Goal: Transaction & Acquisition: Purchase product/service

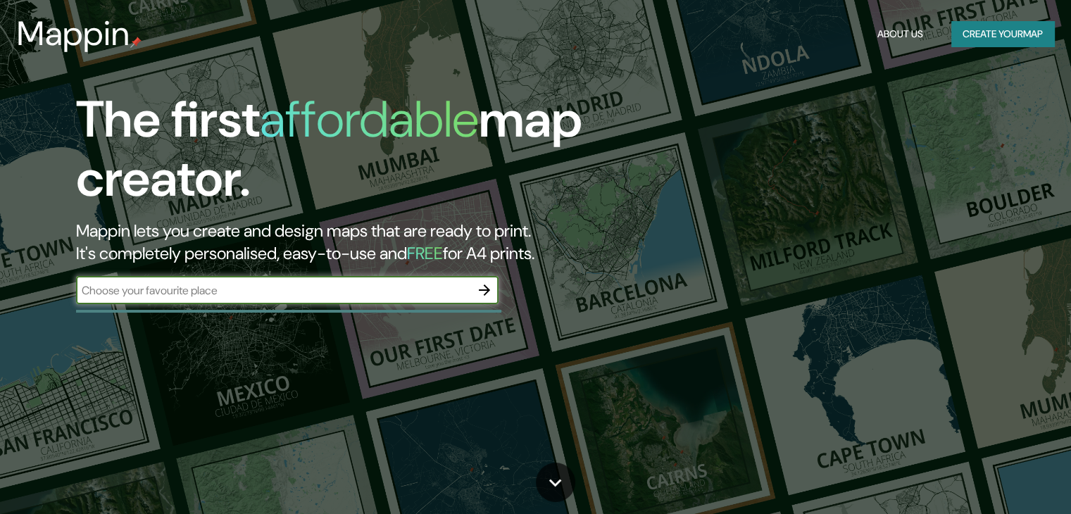
click at [335, 310] on div at bounding box center [288, 311] width 425 height 3
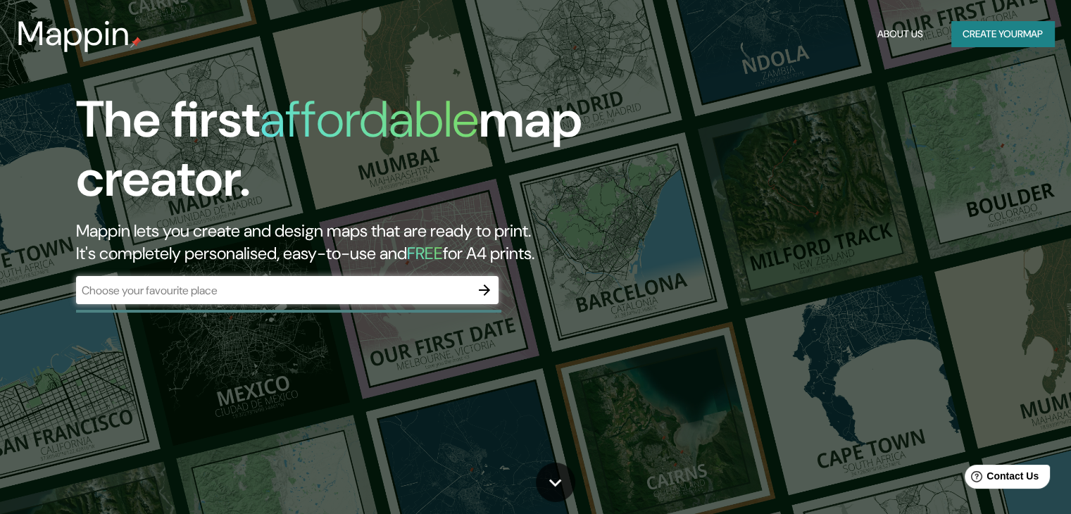
drag, startPoint x: 341, startPoint y: 296, endPoint x: 414, endPoint y: 282, distance: 74.4
click at [341, 296] on input "text" at bounding box center [273, 290] width 394 height 16
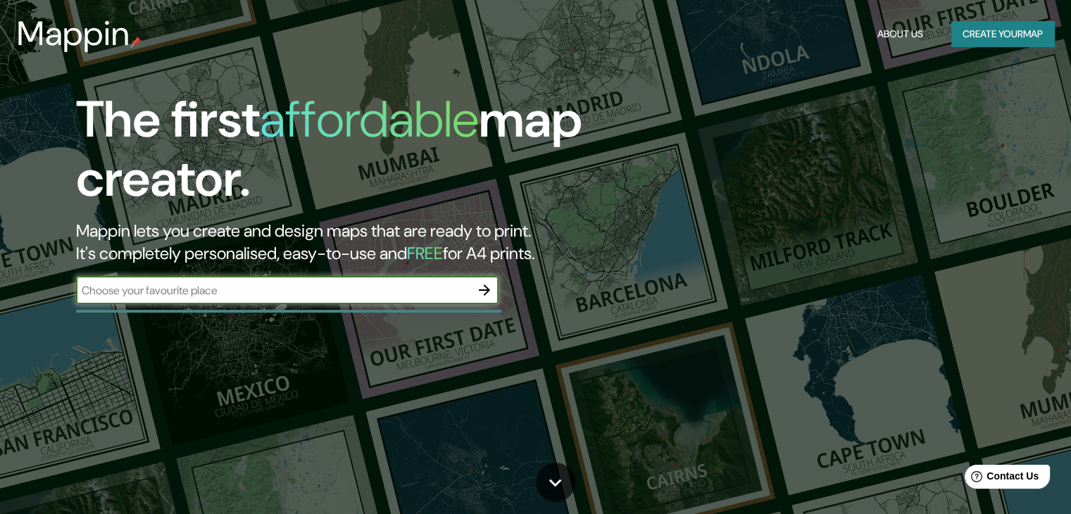
click at [488, 284] on icon "button" at bounding box center [484, 290] width 17 height 17
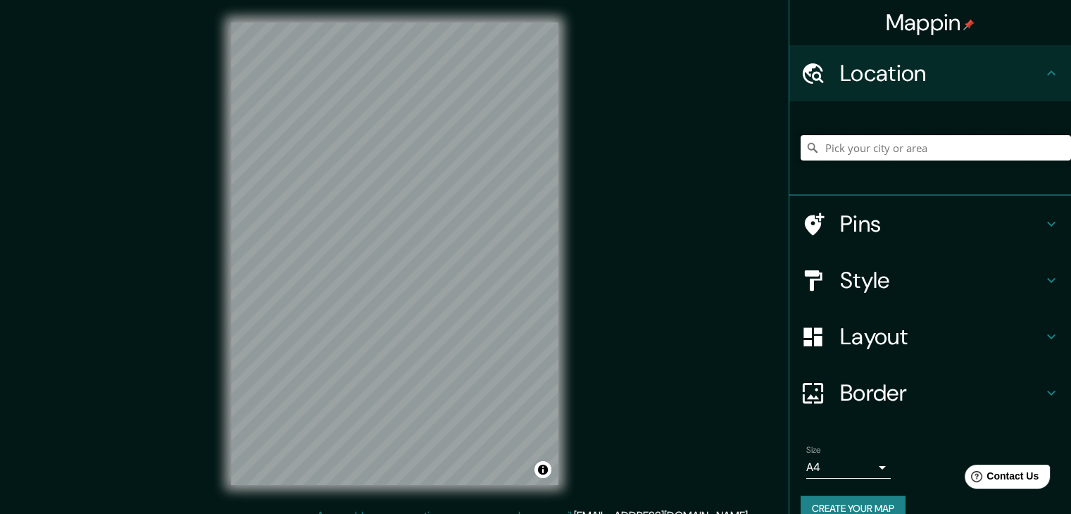
click at [859, 151] on input "Pick your city or area" at bounding box center [935, 147] width 270 height 25
click at [800, 139] on input "Rabat-Salé-Kénitra, Maroc" at bounding box center [935, 147] width 270 height 25
click at [807, 146] on icon at bounding box center [812, 148] width 10 height 10
click at [805, 146] on icon at bounding box center [812, 148] width 14 height 14
drag, startPoint x: 801, startPoint y: 144, endPoint x: 976, endPoint y: 140, distance: 175.3
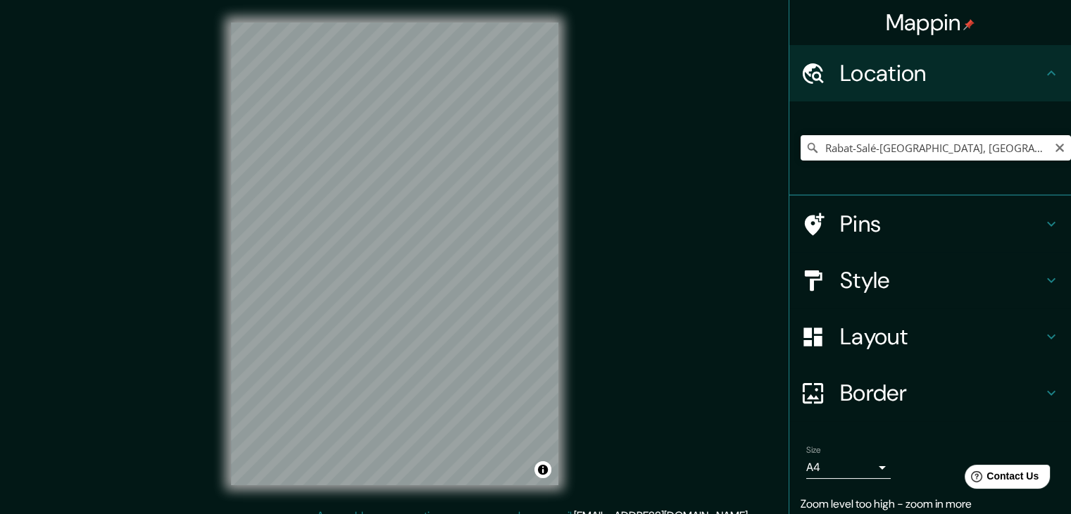
click at [805, 144] on icon at bounding box center [812, 148] width 14 height 14
click at [964, 144] on input "Rabat-Salé-Kénitra, Maroc" at bounding box center [935, 147] width 270 height 25
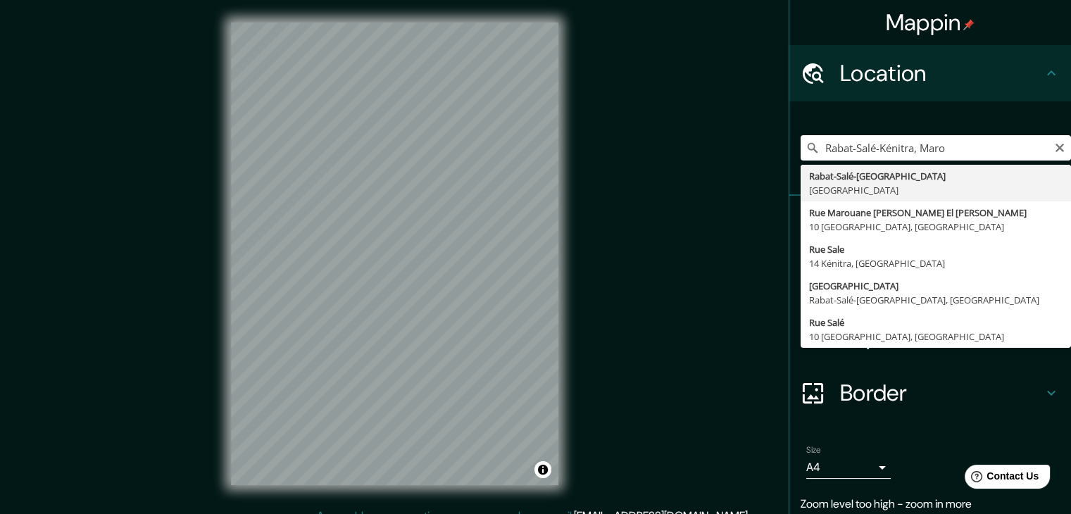
type input "Rabat-Salé-Kénitra, Maroc"
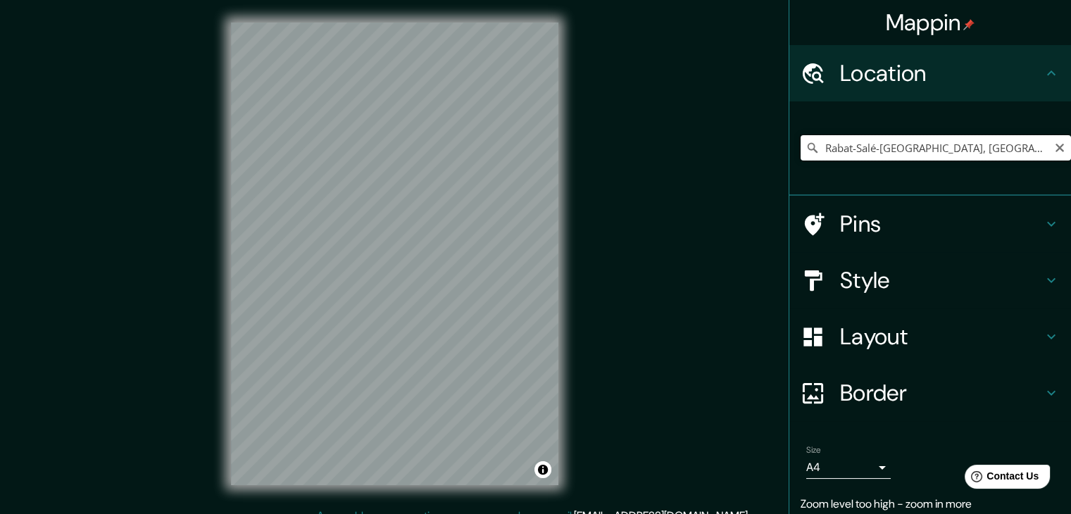
click at [993, 154] on input "Rabat-Salé-Kénitra, Maroc" at bounding box center [935, 147] width 270 height 25
click at [950, 224] on h4 "Pins" at bounding box center [941, 224] width 203 height 28
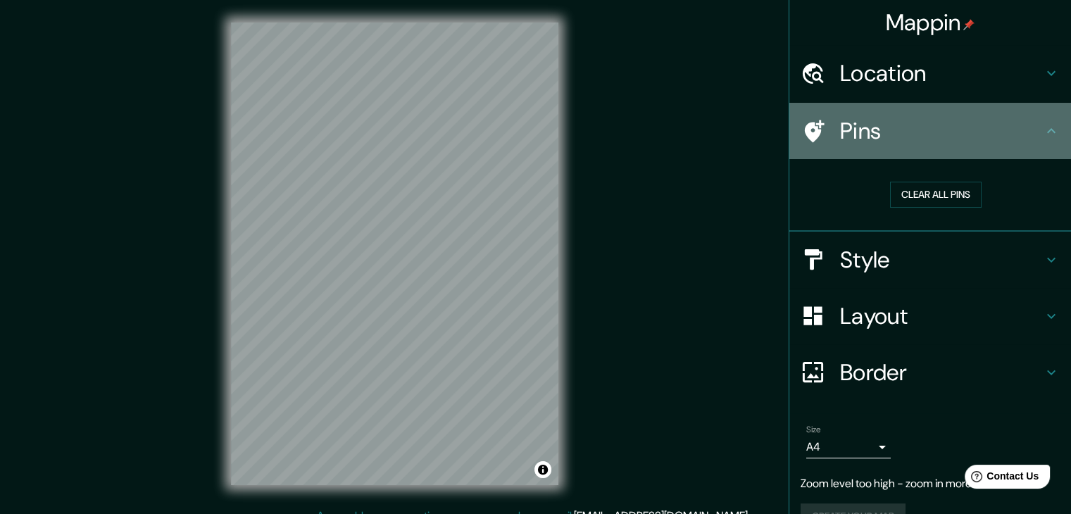
click at [810, 122] on icon at bounding box center [812, 131] width 25 height 25
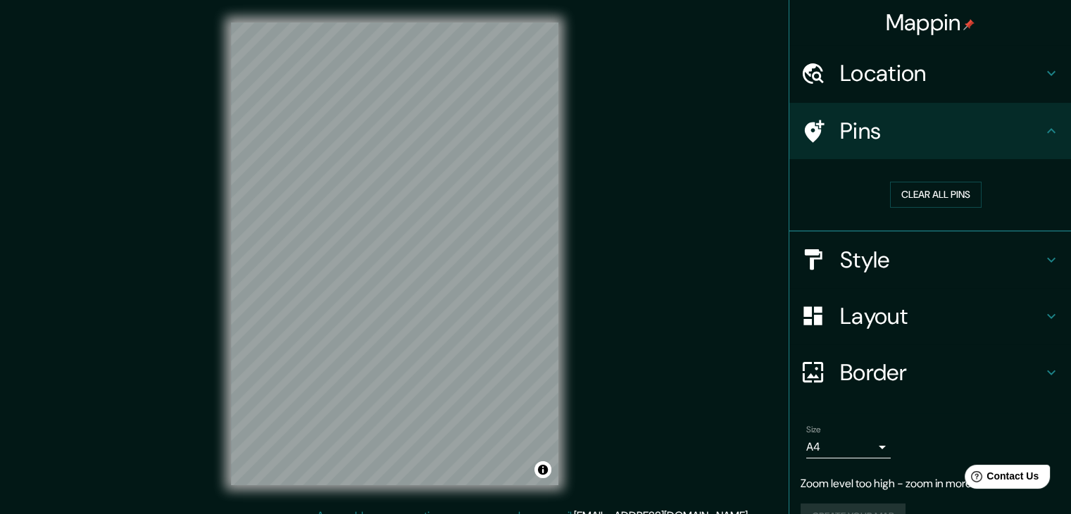
click at [725, 232] on div "Mappin Location Rabat-Salé-Kénitra, Maroc Pins Clear all pins Style Layout Bord…" at bounding box center [535, 265] width 1071 height 530
click at [885, 255] on h4 "Style" at bounding box center [941, 260] width 203 height 28
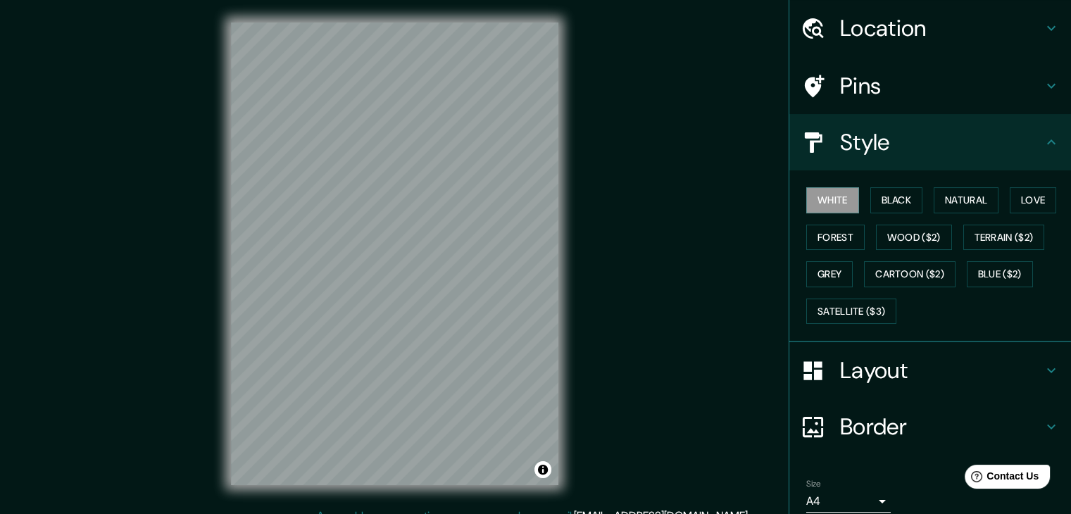
scroll to position [130, 0]
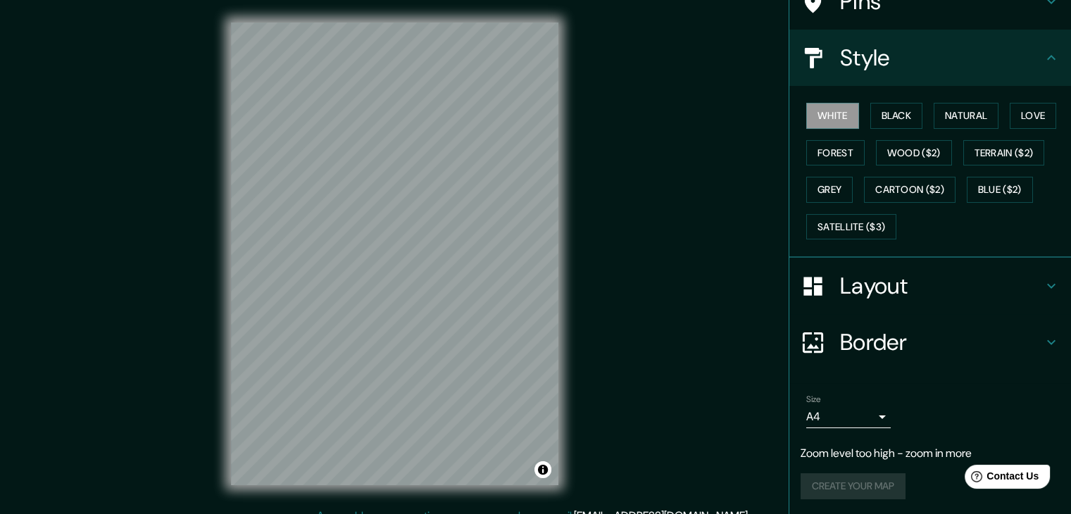
click at [857, 425] on body "Mappin Location Rabat-Salé-Kénitra, Maroc Pins Style White Black Natural Love F…" at bounding box center [535, 257] width 1071 height 514
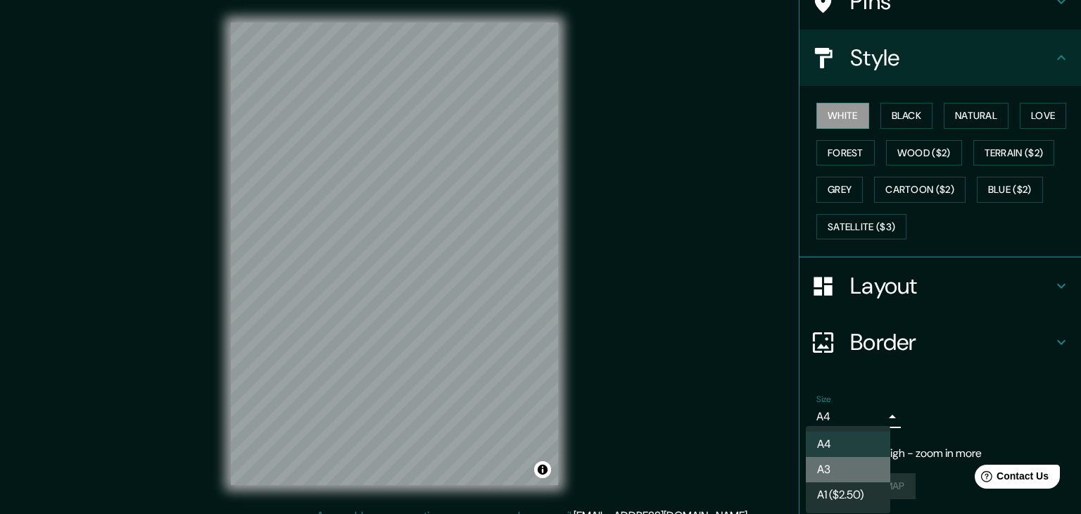
click at [847, 469] on li "A3" at bounding box center [848, 469] width 84 height 25
type input "a4"
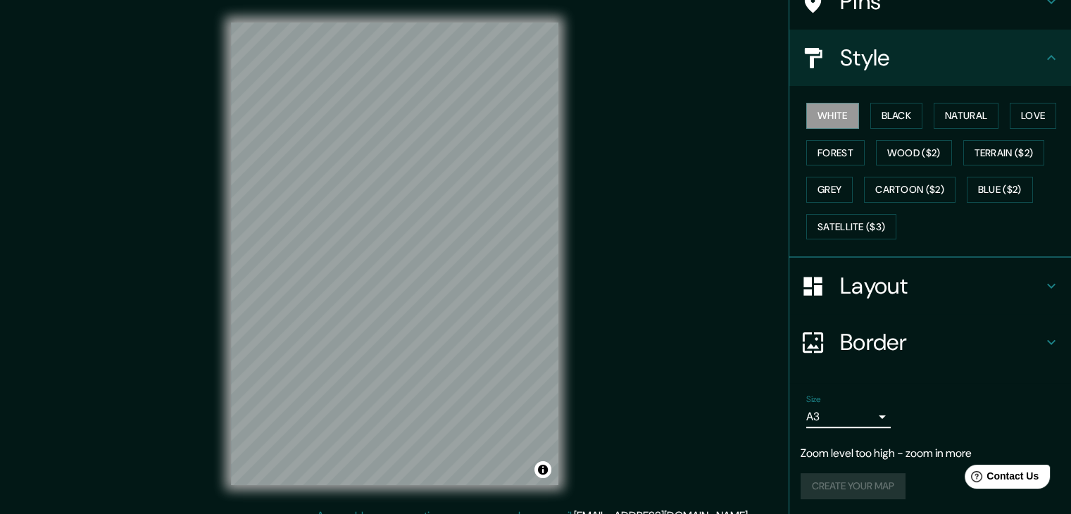
click at [729, 317] on div "Mappin Location Rabat-Salé-Kénitra, Maroc Pins Style White Black Natural Love F…" at bounding box center [535, 265] width 1071 height 530
click at [951, 328] on h4 "Border" at bounding box center [941, 342] width 203 height 28
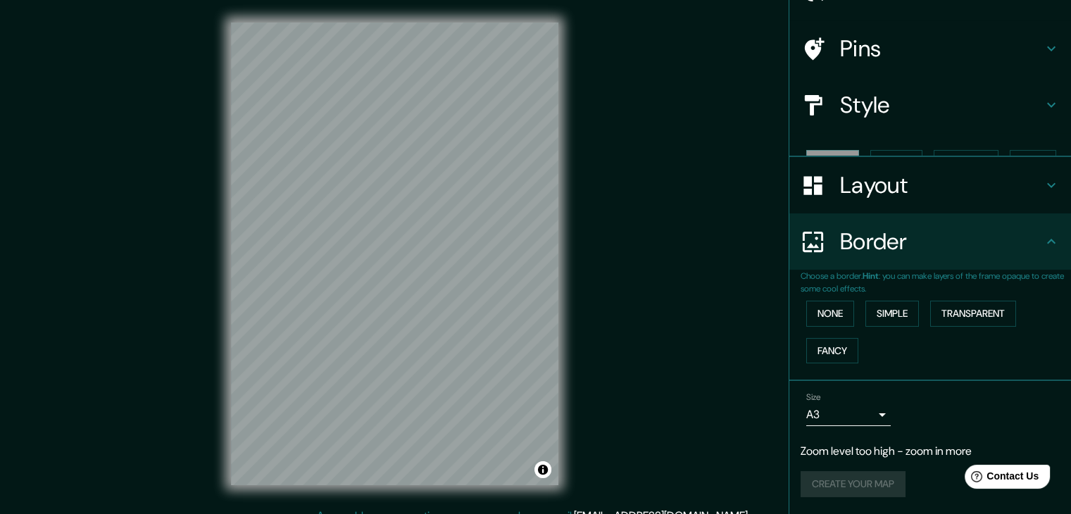
scroll to position [58, 0]
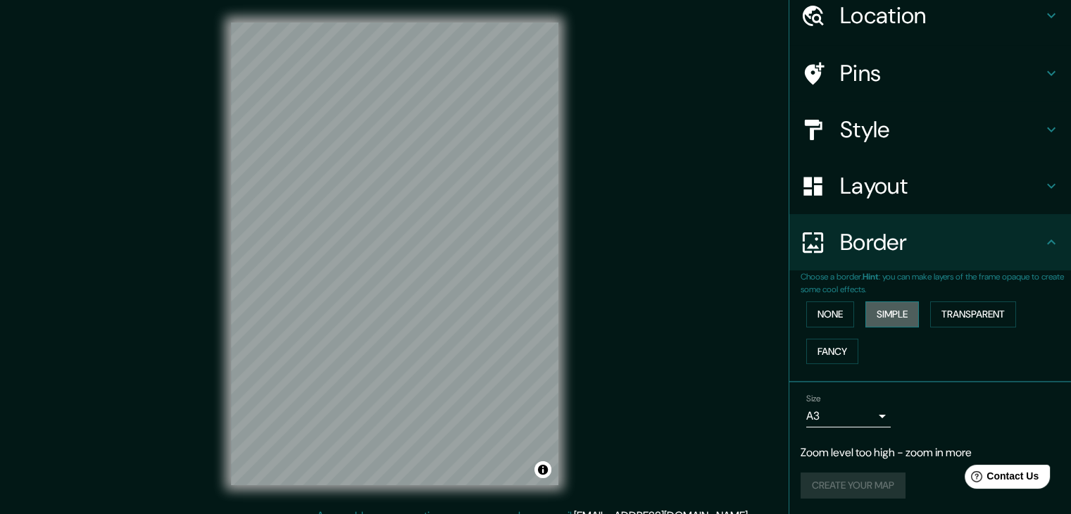
click at [884, 312] on button "Simple" at bounding box center [892, 314] width 54 height 26
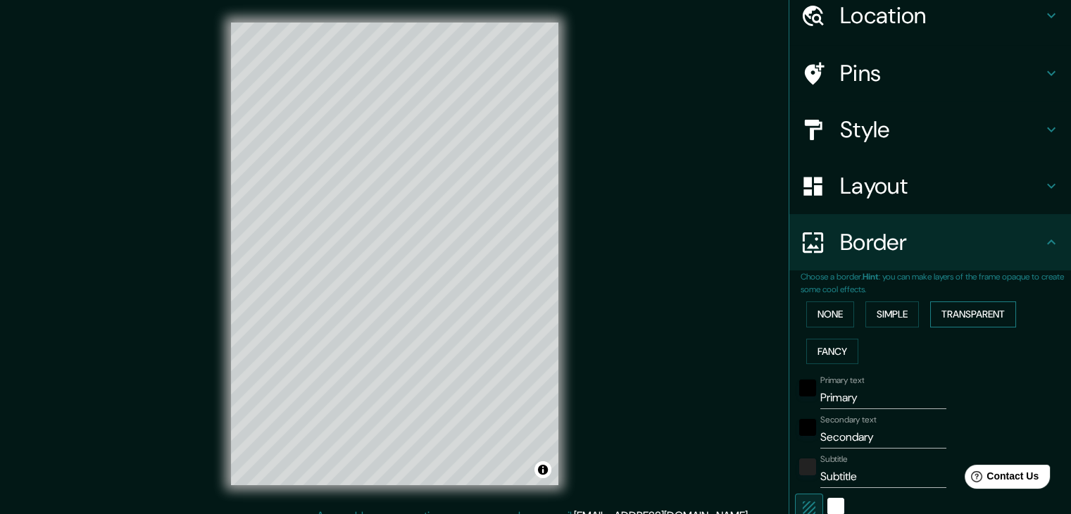
click at [956, 313] on button "Transparent" at bounding box center [973, 314] width 86 height 26
click at [831, 347] on button "Fancy" at bounding box center [832, 352] width 52 height 26
click at [829, 315] on button "None" at bounding box center [830, 314] width 48 height 26
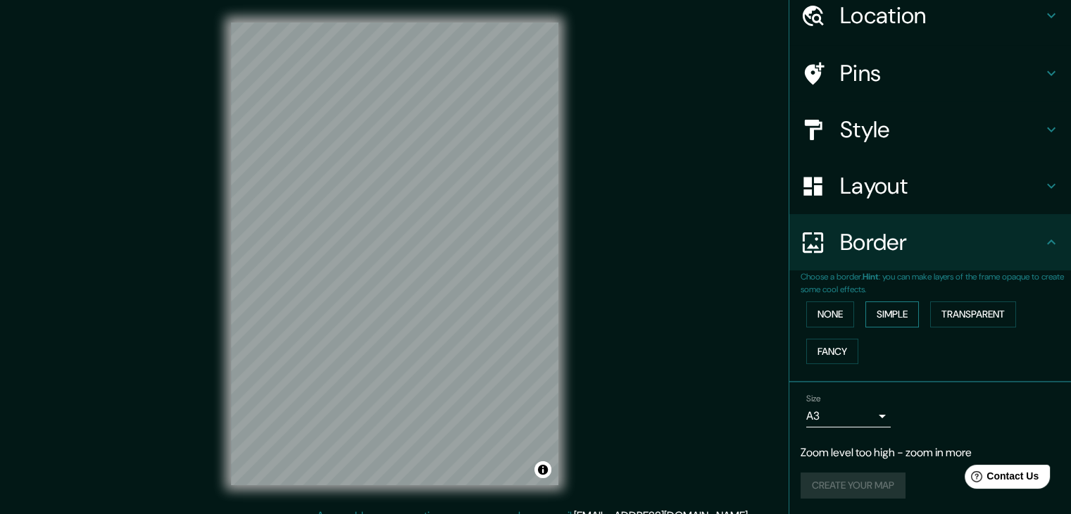
click at [876, 314] on button "Simple" at bounding box center [892, 314] width 54 height 26
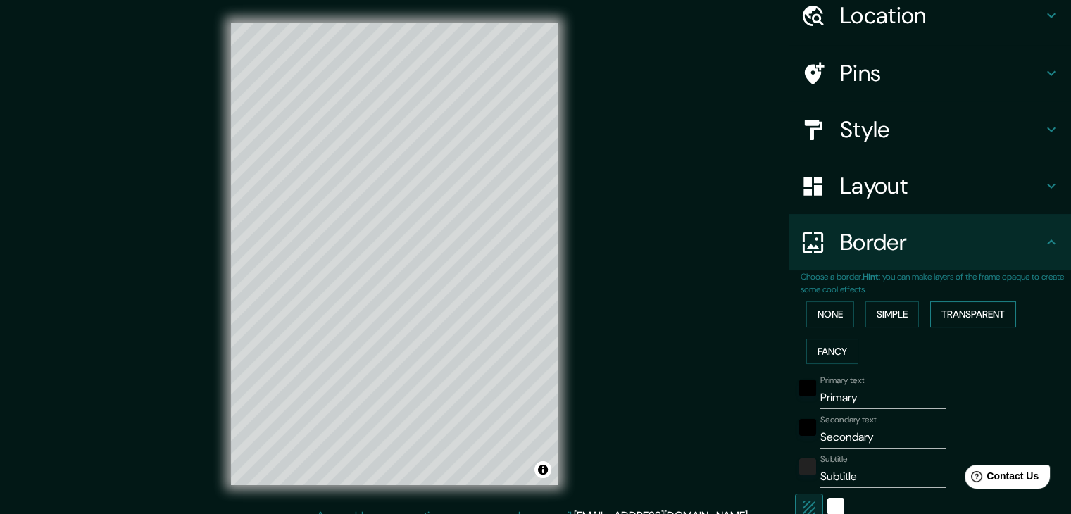
click at [985, 304] on button "Transparent" at bounding box center [973, 314] width 86 height 26
click at [941, 316] on button "Transparent" at bounding box center [973, 314] width 86 height 26
type input "223"
type input "37"
click at [945, 314] on button "Transparent" at bounding box center [973, 314] width 86 height 26
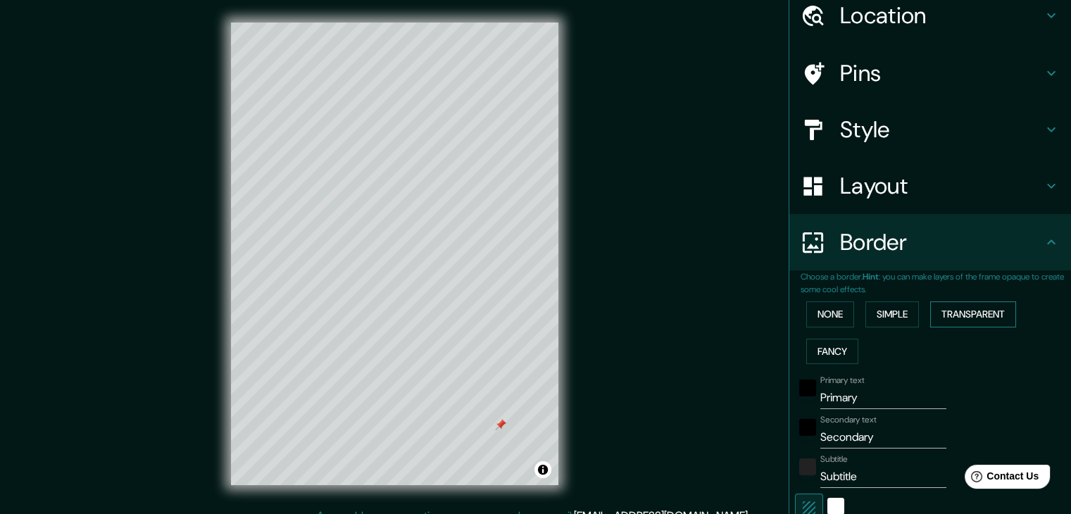
type input "223"
type input "37"
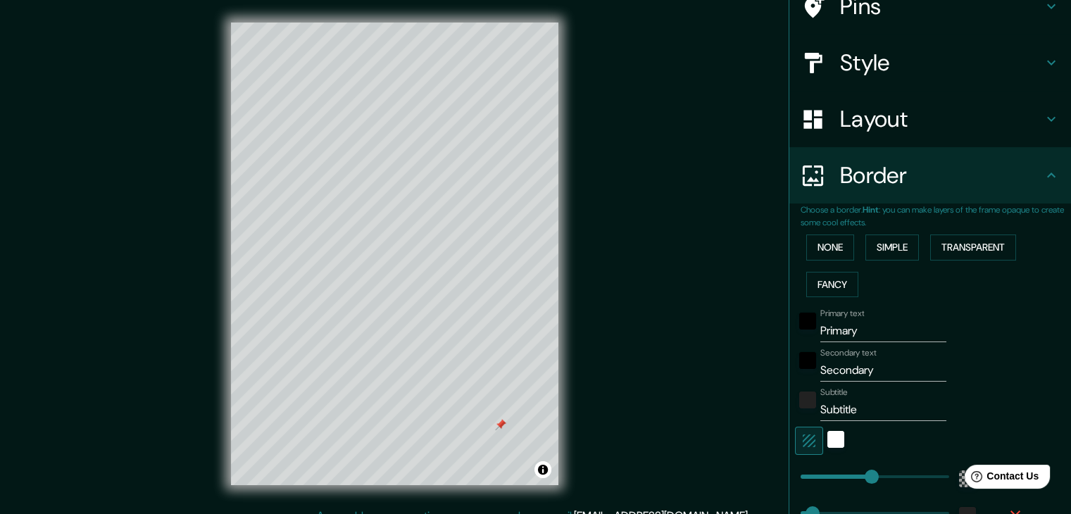
scroll to position [128, 0]
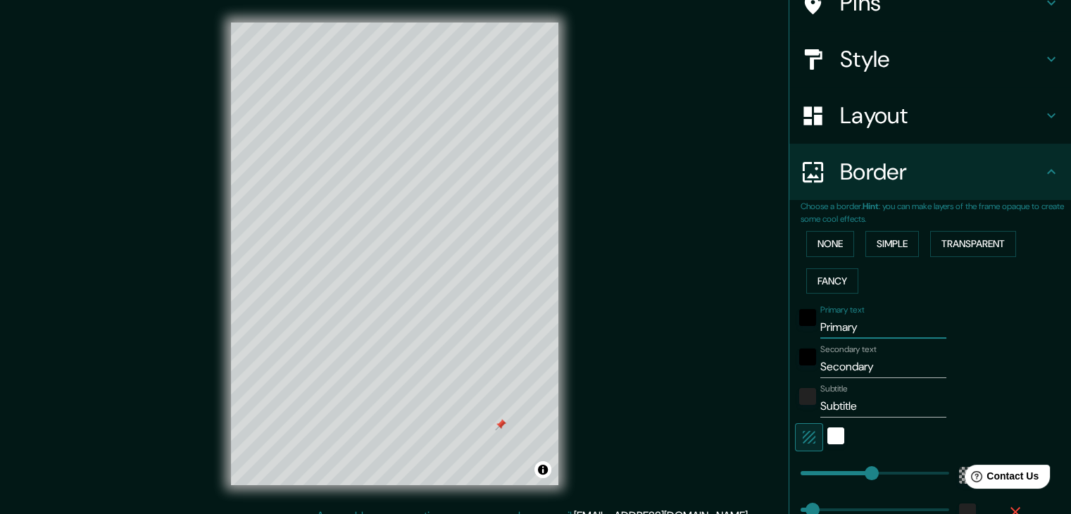
drag, startPoint x: 865, startPoint y: 325, endPoint x: 744, endPoint y: 335, distance: 120.8
click at [744, 335] on div "Mappin Location Rabat-Salé-Kénitra, Maroc Pins Style Layout Border Choose a bor…" at bounding box center [535, 265] width 1071 height 530
type input "223"
type input "37"
drag, startPoint x: 879, startPoint y: 361, endPoint x: 701, endPoint y: 375, distance: 177.9
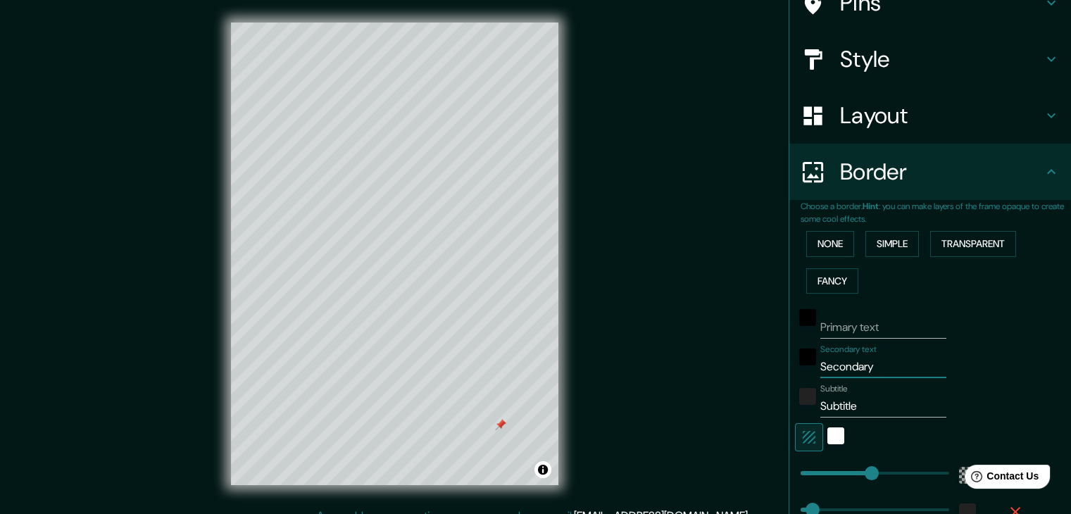
click at [702, 376] on div "Mappin Location Rabat-Salé-Kénitra, Maroc Pins Style Layout Border Choose a bor…" at bounding box center [535, 265] width 1071 height 530
type input "223"
type input "37"
drag, startPoint x: 873, startPoint y: 403, endPoint x: 727, endPoint y: 411, distance: 145.9
click at [727, 411] on div "Mappin Location Rabat-Salé-Kénitra, Maroc Pins Style Layout Border Choose a bor…" at bounding box center [535, 265] width 1071 height 530
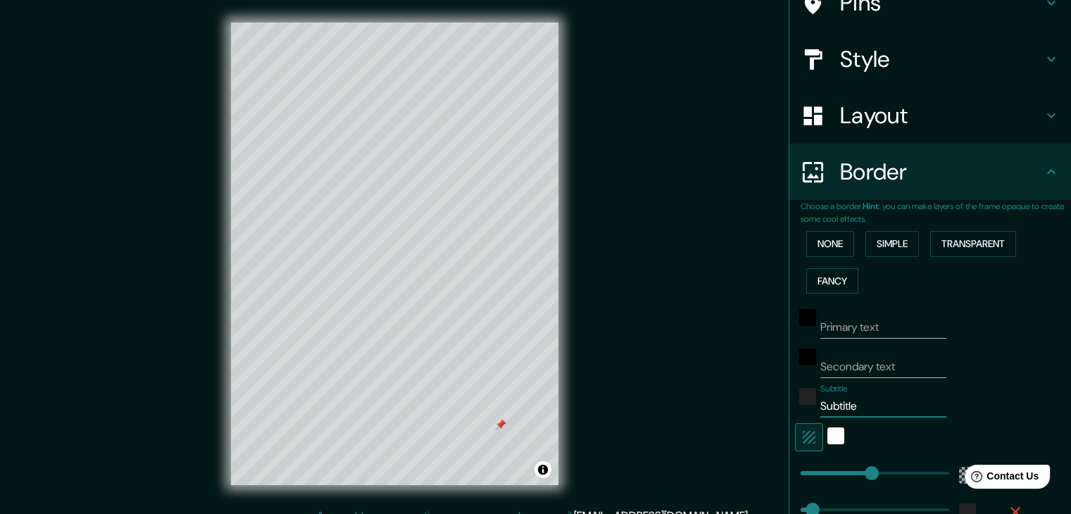
type input "223"
type input "37"
click at [1005, 344] on div "Secondary text" at bounding box center [910, 361] width 231 height 34
type input "Subtitle"
type input "223"
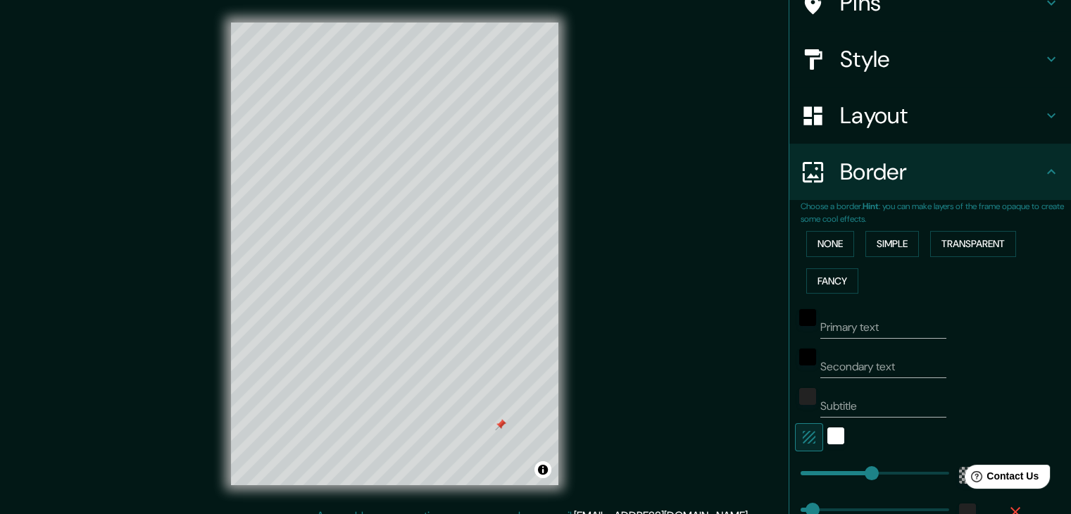
type input "37"
type input "Subtitle"
type input "Secondary"
type input "223"
type input "37"
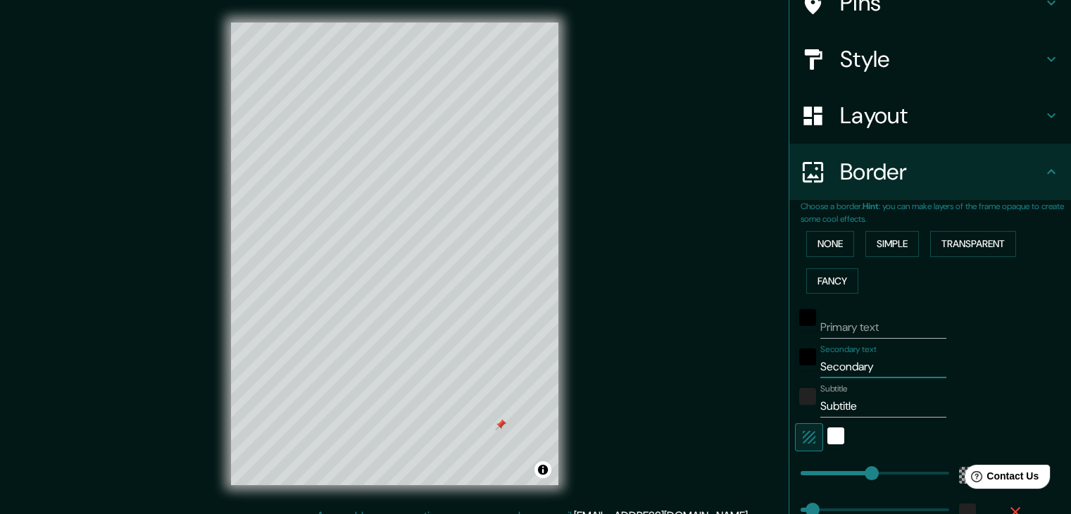
type input "Secondary"
type input "Primary"
type input "223"
type input "37"
type input "223"
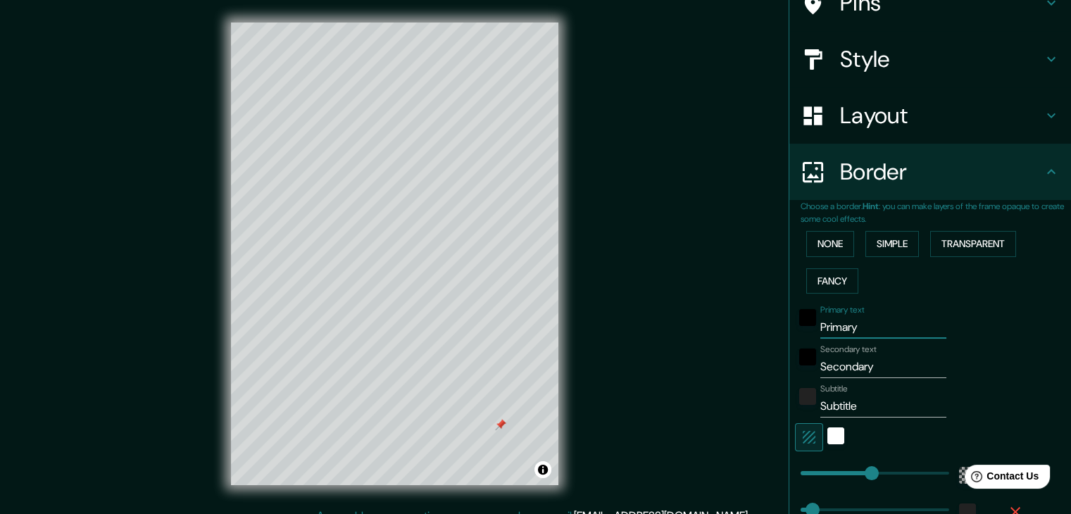
type input "37"
drag, startPoint x: 887, startPoint y: 365, endPoint x: 758, endPoint y: 373, distance: 129.8
click at [758, 373] on div "Mappin Location Rabat-Salé-Kénitra, Maroc Pins Style Layout Border Choose a bor…" at bounding box center [535, 265] width 1071 height 530
type input "223"
type input "37"
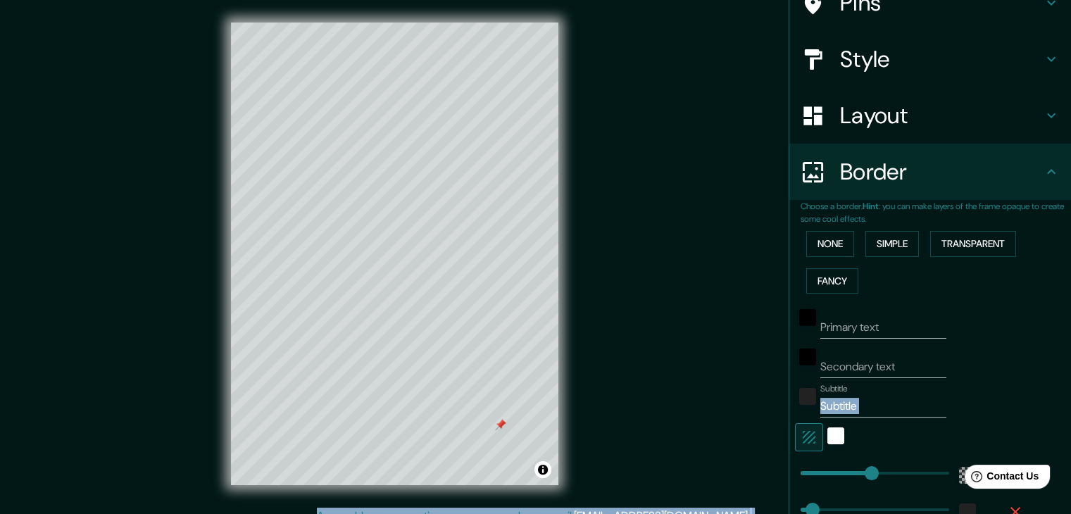
drag, startPoint x: 868, startPoint y: 392, endPoint x: 722, endPoint y: 412, distance: 147.8
click at [722, 412] on div "Mappin Location Rabat-Salé-Kénitra, Maroc Pins Style Layout Border Choose a bor…" at bounding box center [535, 265] width 1071 height 530
click at [827, 433] on div "white" at bounding box center [835, 435] width 17 height 17
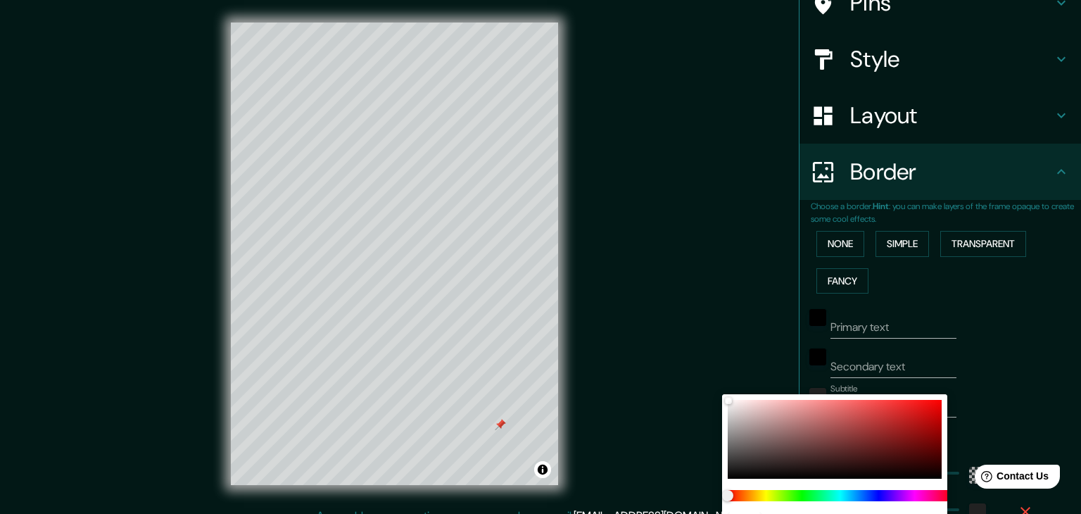
drag, startPoint x: 724, startPoint y: 406, endPoint x: 845, endPoint y: 448, distance: 128.2
click at [845, 448] on div "HEX # FFFFFF R 255 G 255 B 255" at bounding box center [834, 478] width 225 height 169
type input "223"
type input "37"
type input "602C2C"
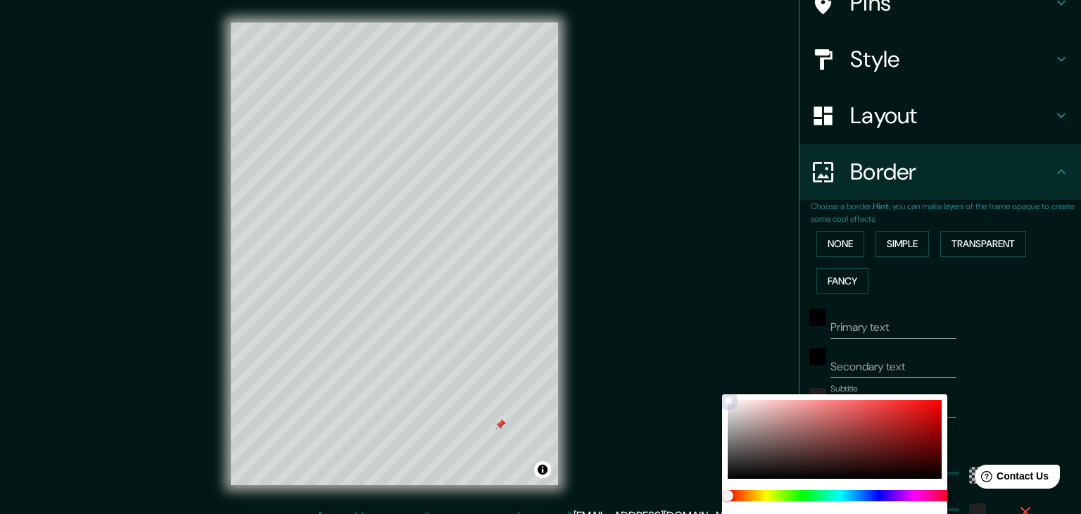
type input "96"
type input "44"
type input "223"
type input "37"
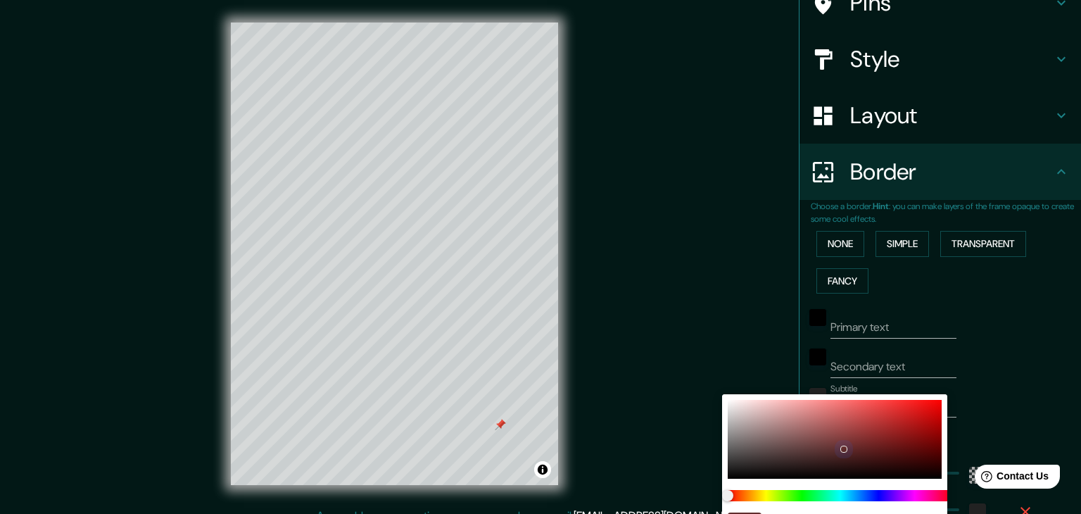
type input "988C8C"
type input "152"
type input "140"
click at [715, 420] on div "HEX # 988C8C R 152 G 140 B 140" at bounding box center [540, 257] width 1081 height 514
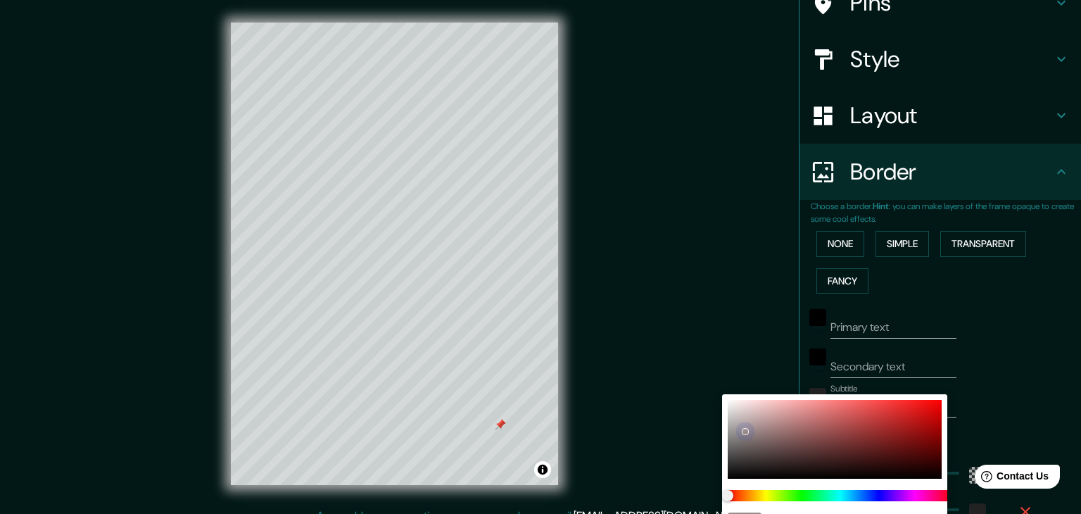
type input "223"
type input "37"
type input "BCB3B3"
type input "188"
type input "179"
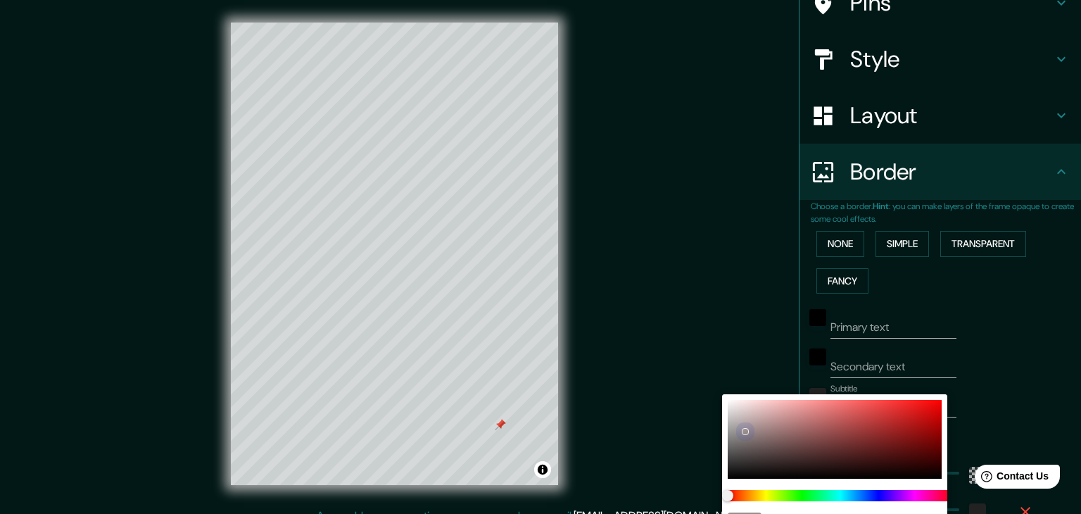
type input "179"
drag, startPoint x: 741, startPoint y: 420, endPoint x: 701, endPoint y: 403, distance: 43.2
click at [701, 403] on div "HEX # BCB3B3 R 188 G 179 B 179" at bounding box center [540, 257] width 1081 height 514
type input "223"
type input "37"
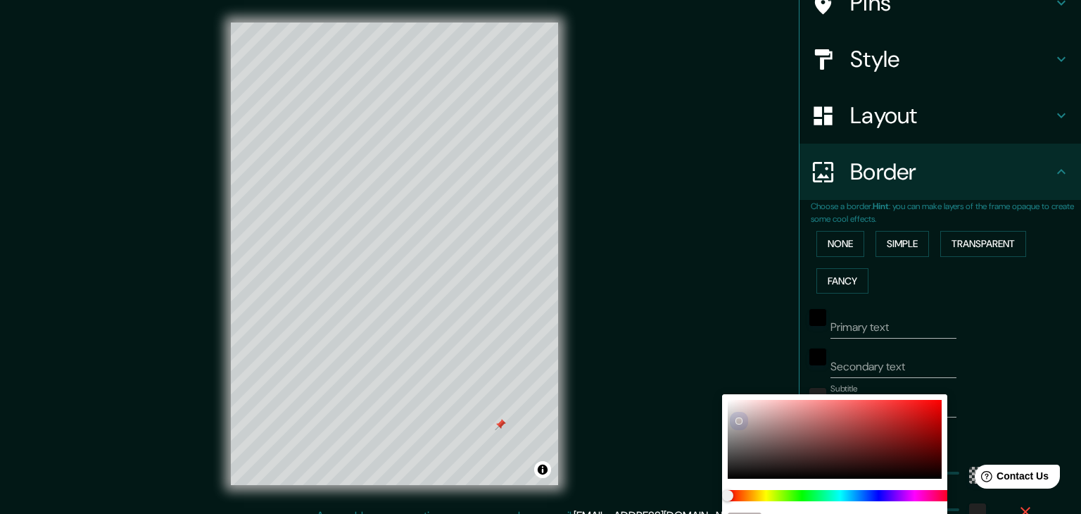
type input "C1C0C0"
type input "193"
type input "192"
drag, startPoint x: 746, startPoint y: 428, endPoint x: 715, endPoint y: 410, distance: 35.6
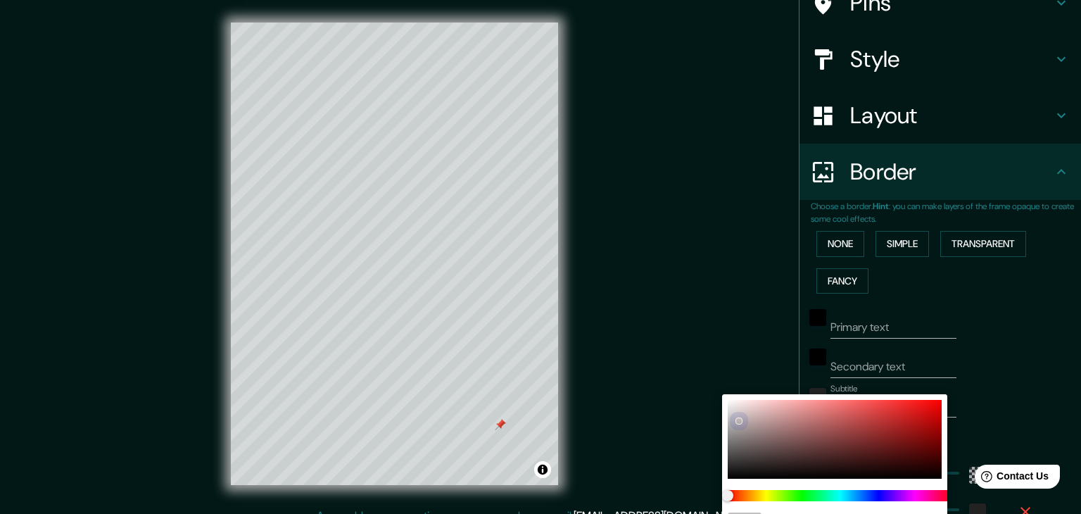
click at [715, 410] on div "HEX # C1C0C0 R 193 G 192 B 192" at bounding box center [540, 257] width 1081 height 514
click at [1031, 320] on div at bounding box center [540, 257] width 1081 height 514
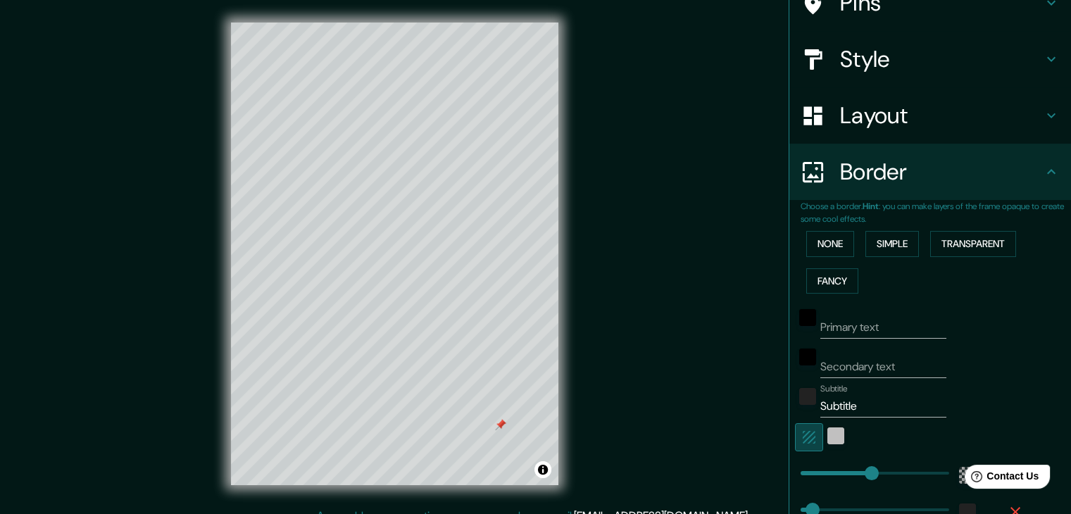
click at [800, 431] on icon "button" at bounding box center [808, 437] width 17 height 17
type input "223"
type input "37"
click at [808, 434] on button "button" at bounding box center [809, 437] width 28 height 28
type input "223"
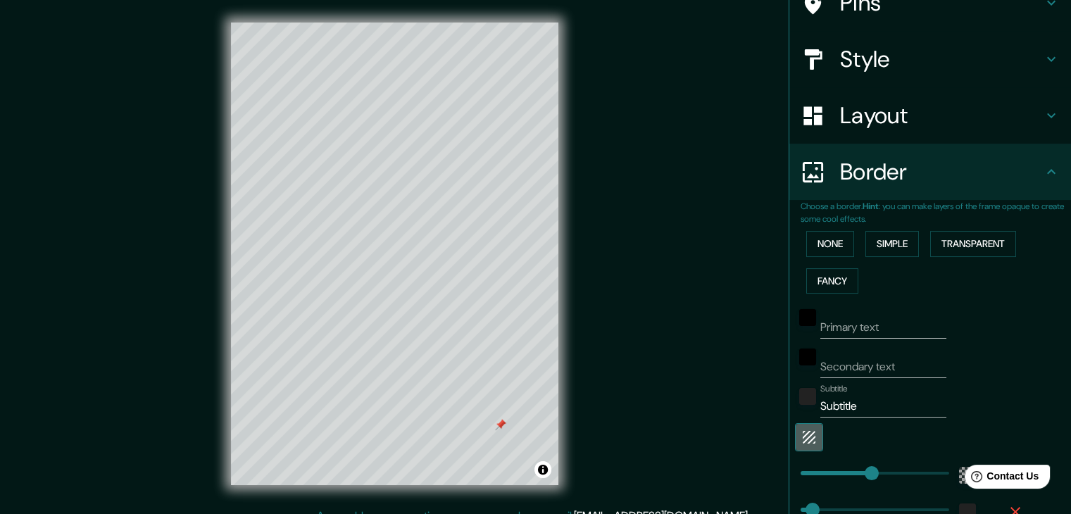
type input "37"
click at [827, 434] on div "white" at bounding box center [835, 435] width 17 height 17
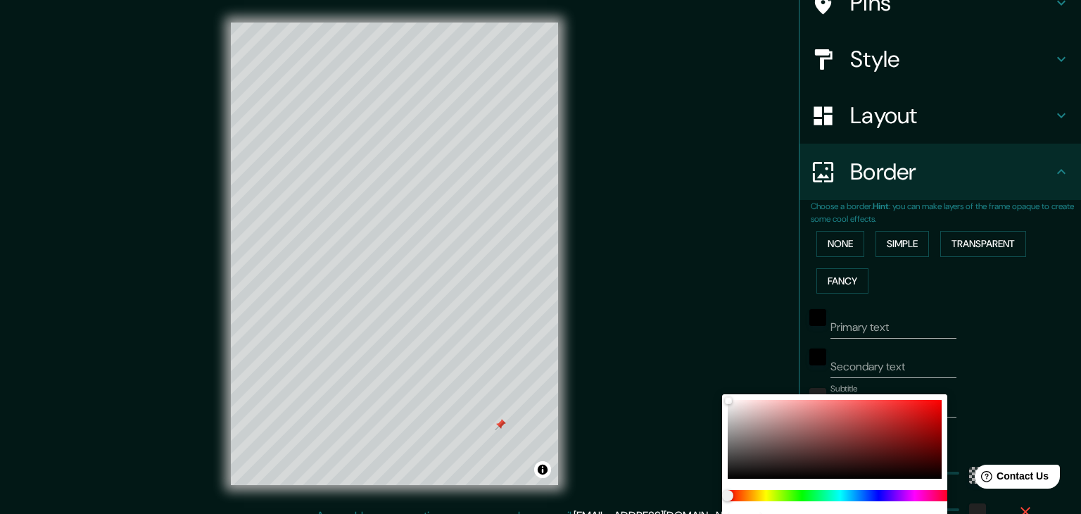
click at [1019, 413] on div at bounding box center [540, 257] width 1081 height 514
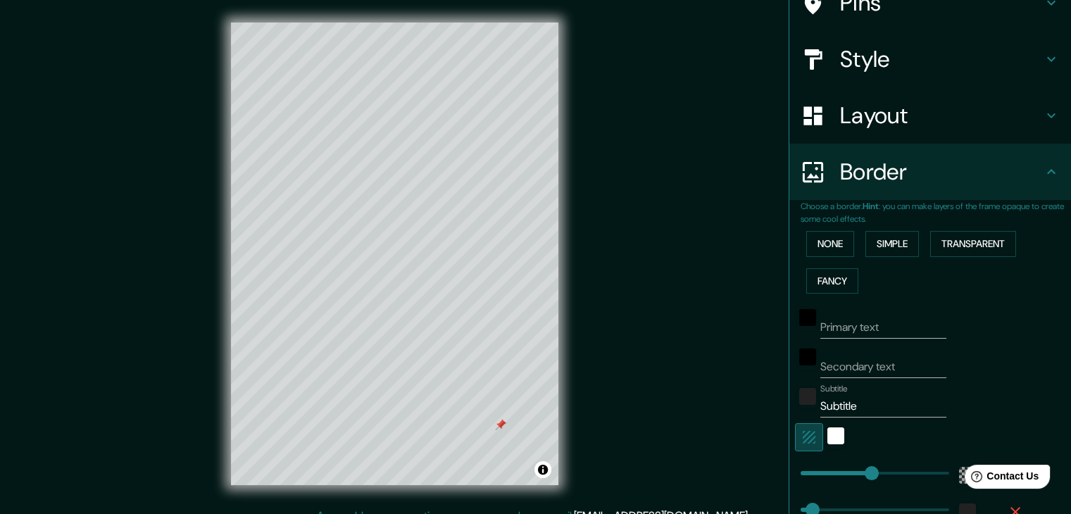
click at [804, 436] on icon "button" at bounding box center [808, 437] width 17 height 17
type input "223"
type input "37"
click at [803, 436] on icon "button" at bounding box center [809, 437] width 13 height 13
type input "223"
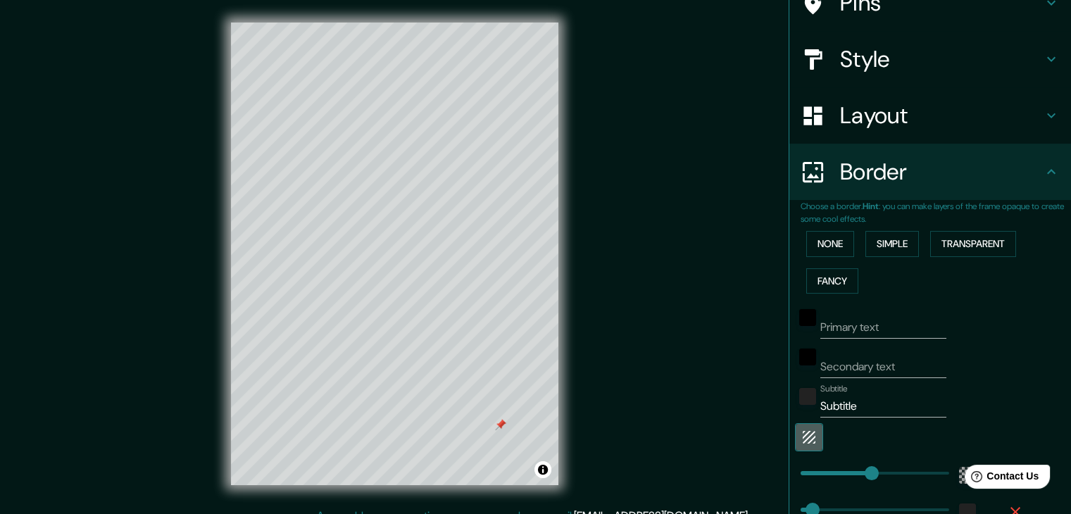
type input "37"
click at [802, 436] on icon "button" at bounding box center [808, 437] width 17 height 17
type input "223"
type input "37"
click at [802, 436] on icon "button" at bounding box center [808, 437] width 17 height 17
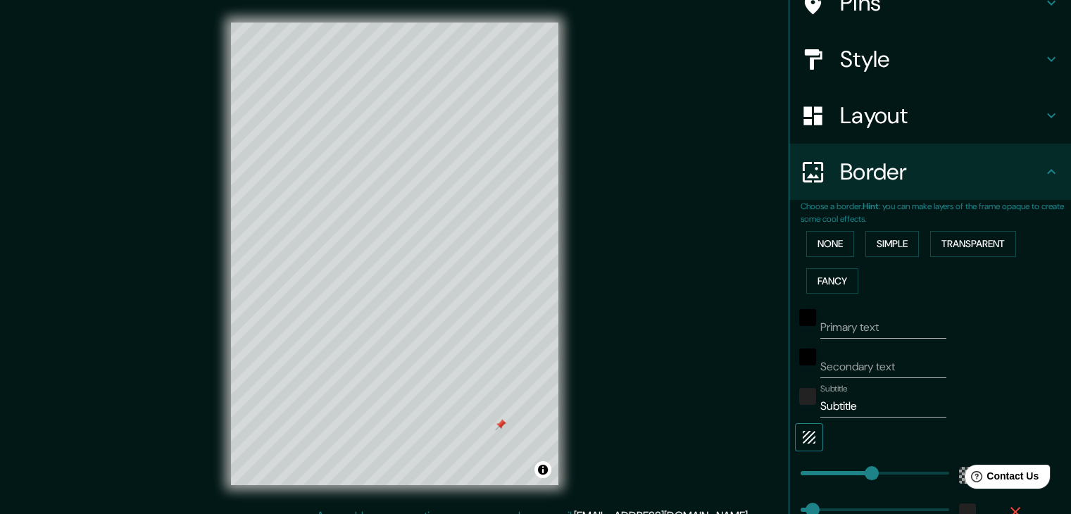
type input "223"
type input "37"
click at [802, 436] on icon "button" at bounding box center [808, 437] width 17 height 17
type input "223"
type input "37"
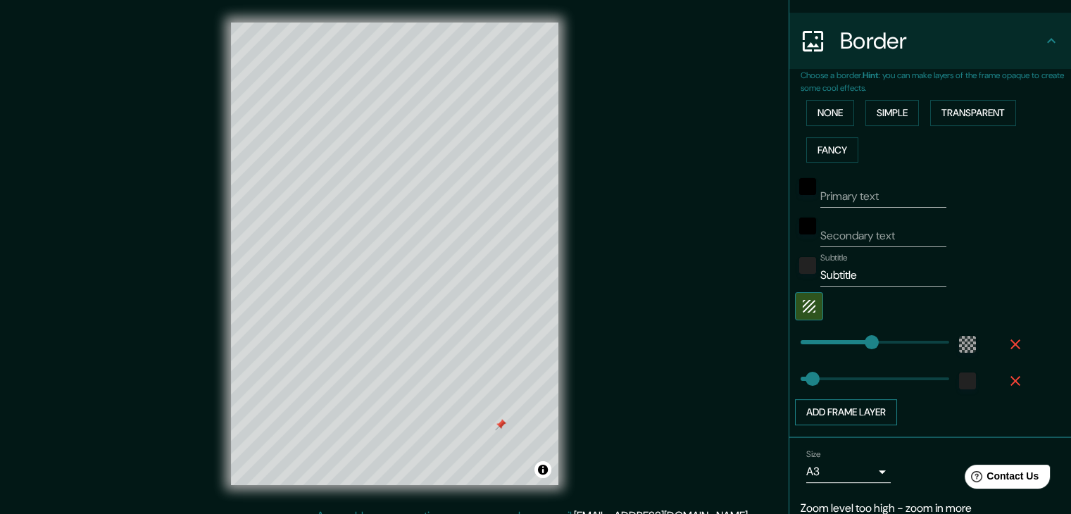
scroll to position [269, 0]
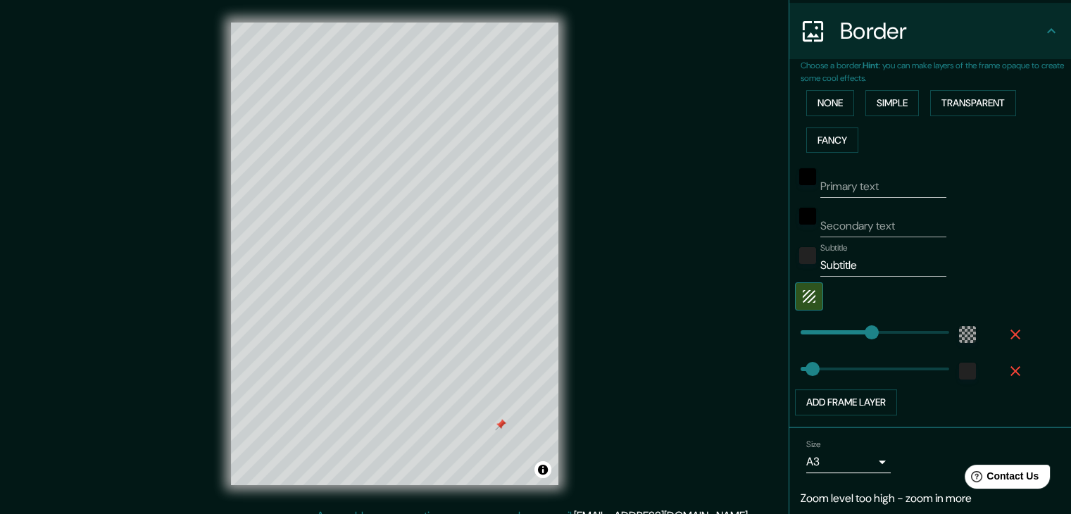
type input "0"
drag, startPoint x: 777, startPoint y: 350, endPoint x: 766, endPoint y: 353, distance: 11.6
type input "37"
type input "105"
drag, startPoint x: 805, startPoint y: 336, endPoint x: 823, endPoint y: 336, distance: 17.6
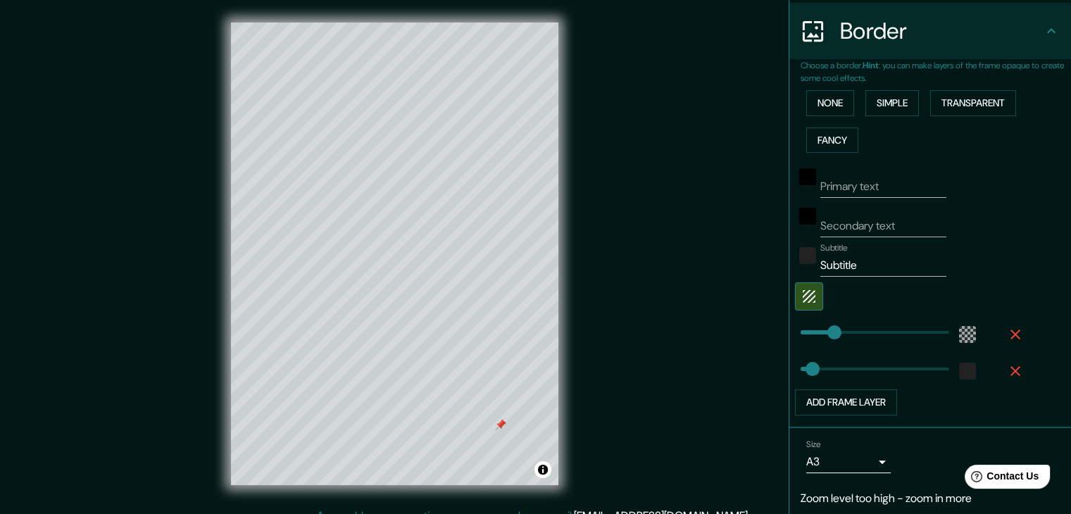
type input "37"
type input "275"
drag, startPoint x: 831, startPoint y: 329, endPoint x: 877, endPoint y: 326, distance: 46.6
type input "37"
type input "341"
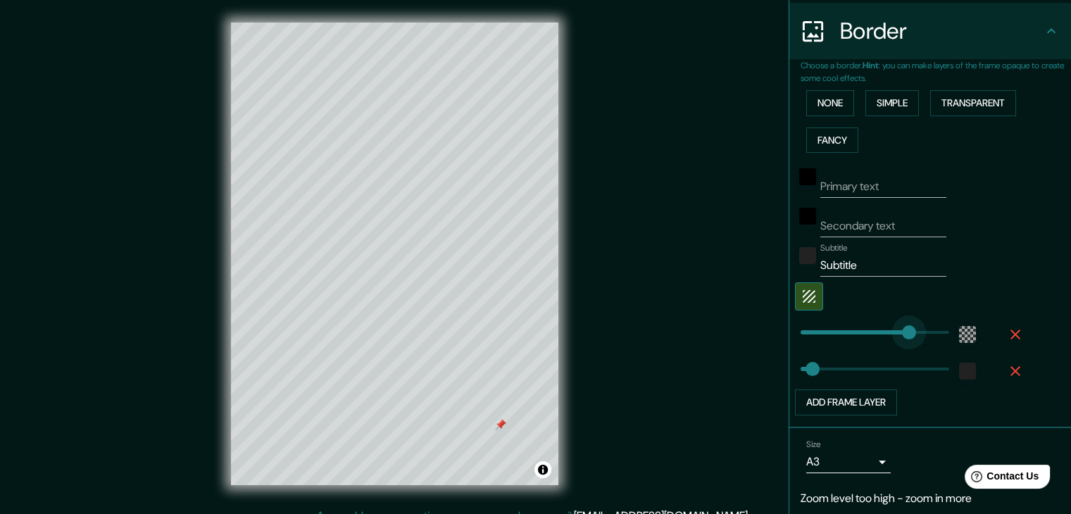
drag, startPoint x: 880, startPoint y: 325, endPoint x: 898, endPoint y: 326, distance: 18.4
type input "37"
type input "0"
drag, startPoint x: 855, startPoint y: 330, endPoint x: 784, endPoint y: 333, distance: 70.5
type input "37"
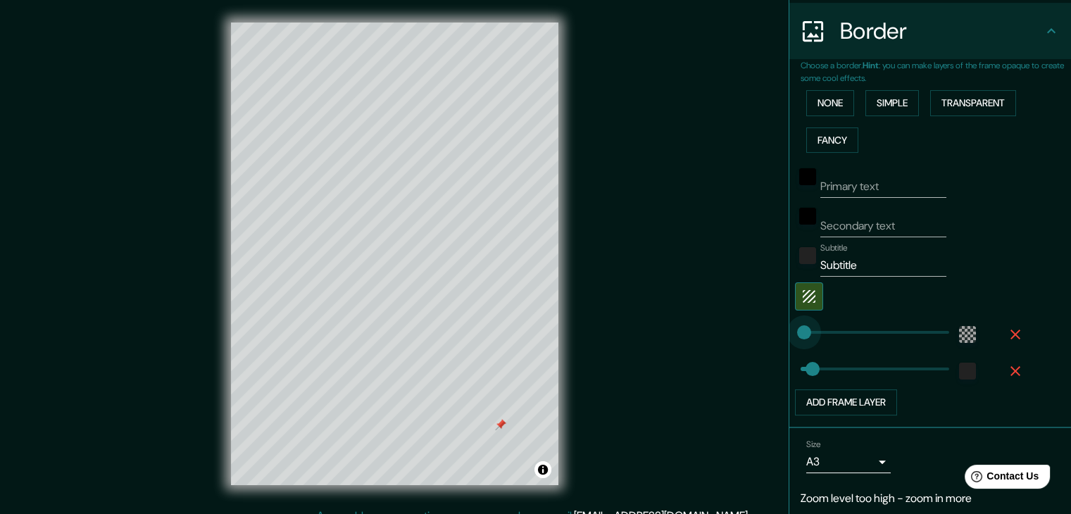
type input "41"
drag, startPoint x: 793, startPoint y: 332, endPoint x: 803, endPoint y: 334, distance: 9.4
type input "72"
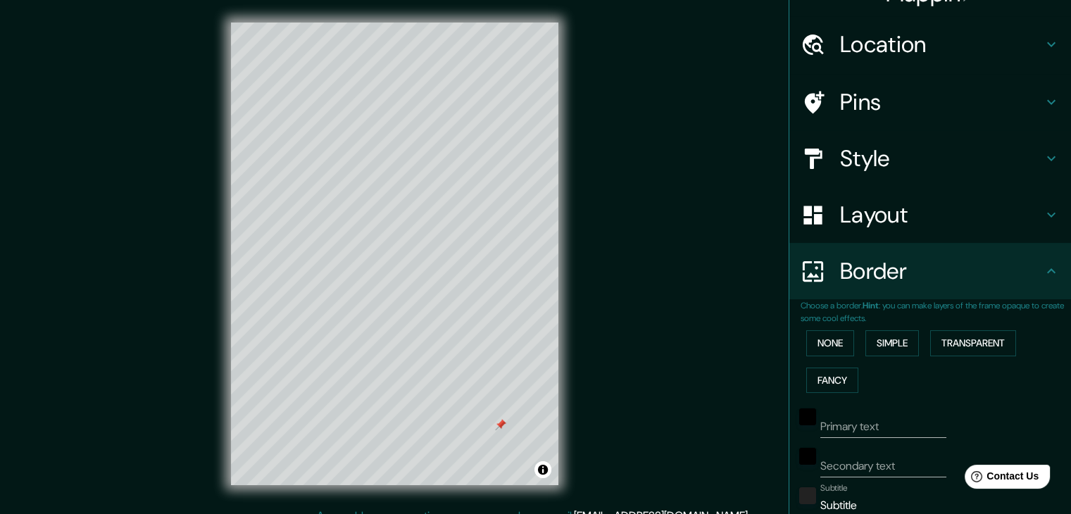
scroll to position [0, 0]
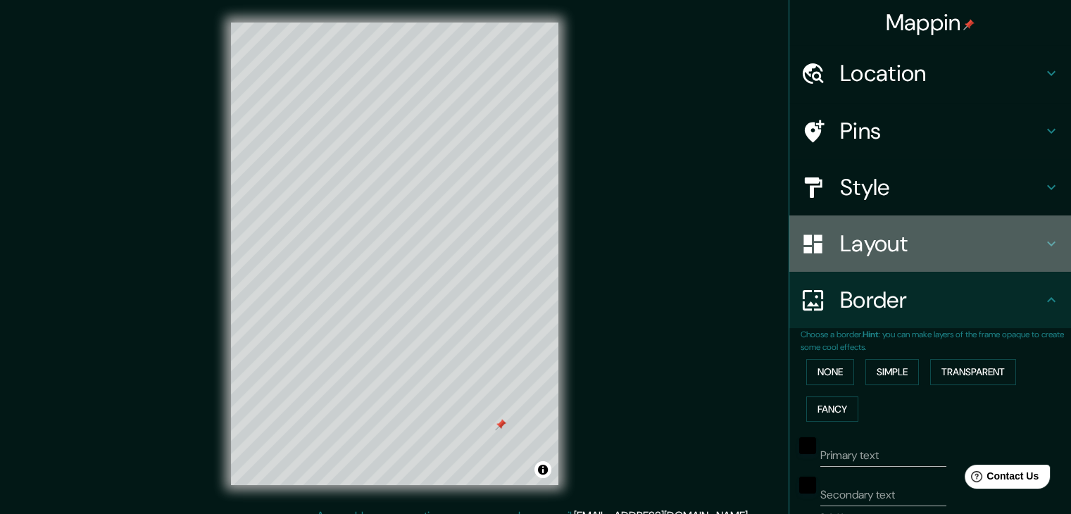
click at [857, 239] on h4 "Layout" at bounding box center [941, 244] width 203 height 28
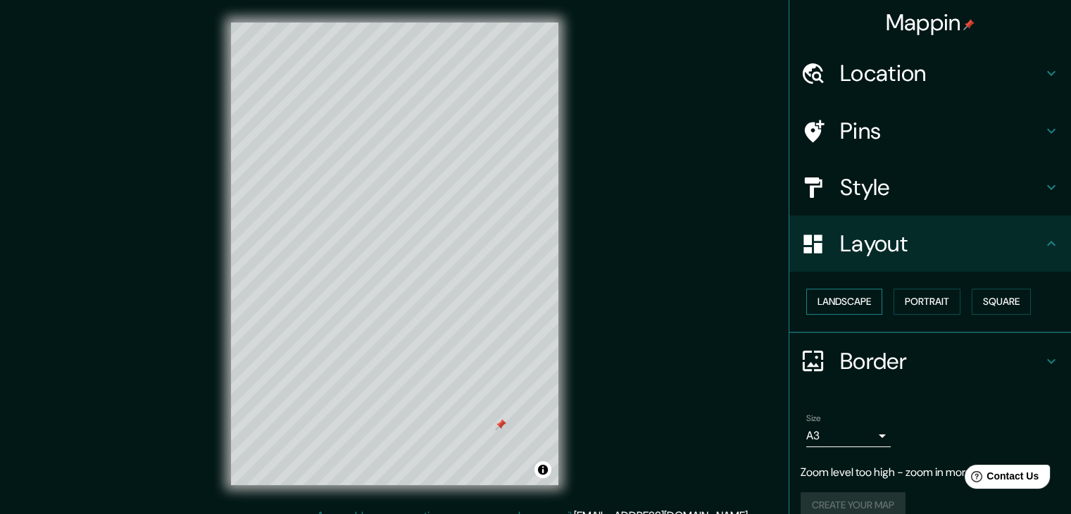
click at [851, 302] on button "Landscape" at bounding box center [844, 302] width 76 height 26
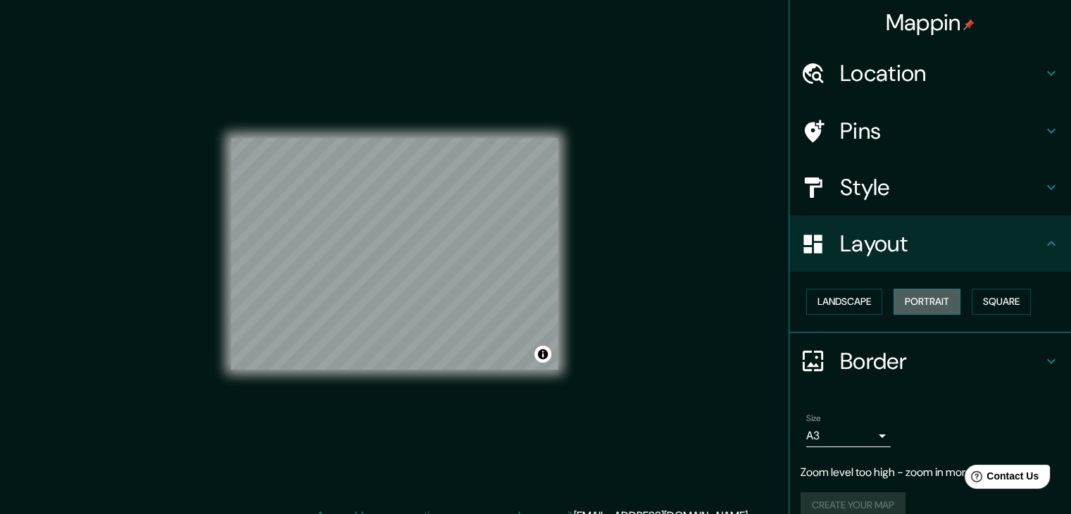
click at [898, 303] on button "Portrait" at bounding box center [926, 302] width 67 height 26
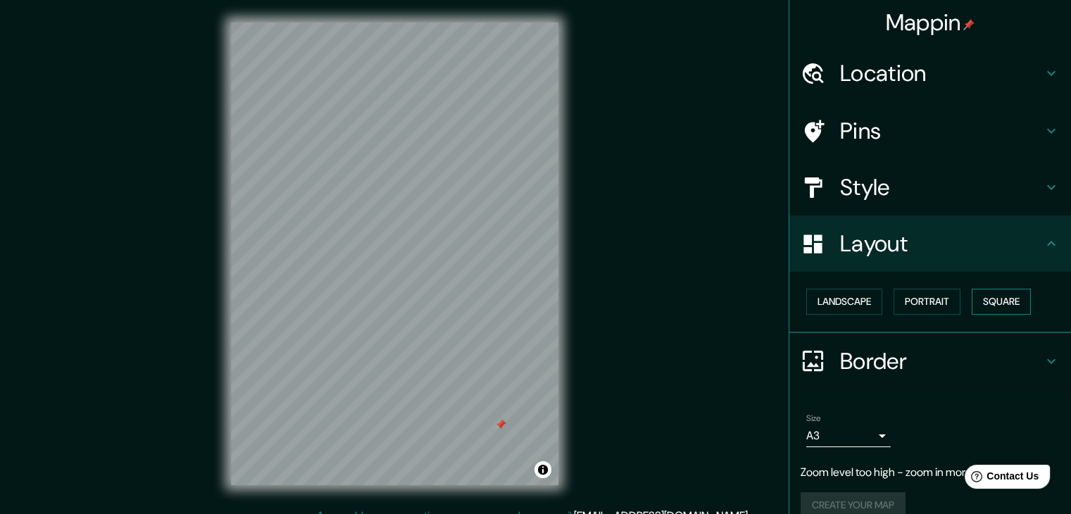
click at [993, 291] on button "Square" at bounding box center [1001, 302] width 59 height 26
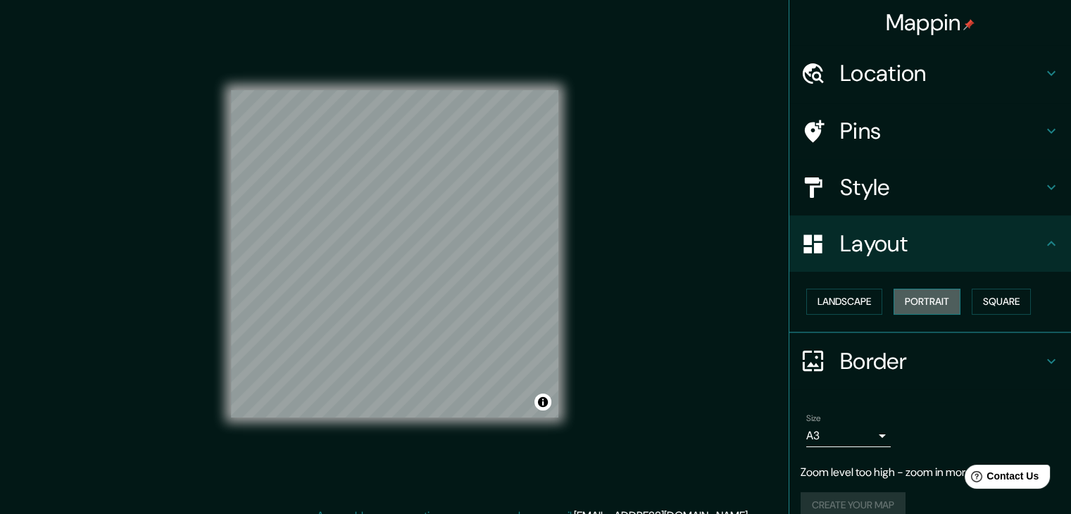
click at [893, 298] on button "Portrait" at bounding box center [926, 302] width 67 height 26
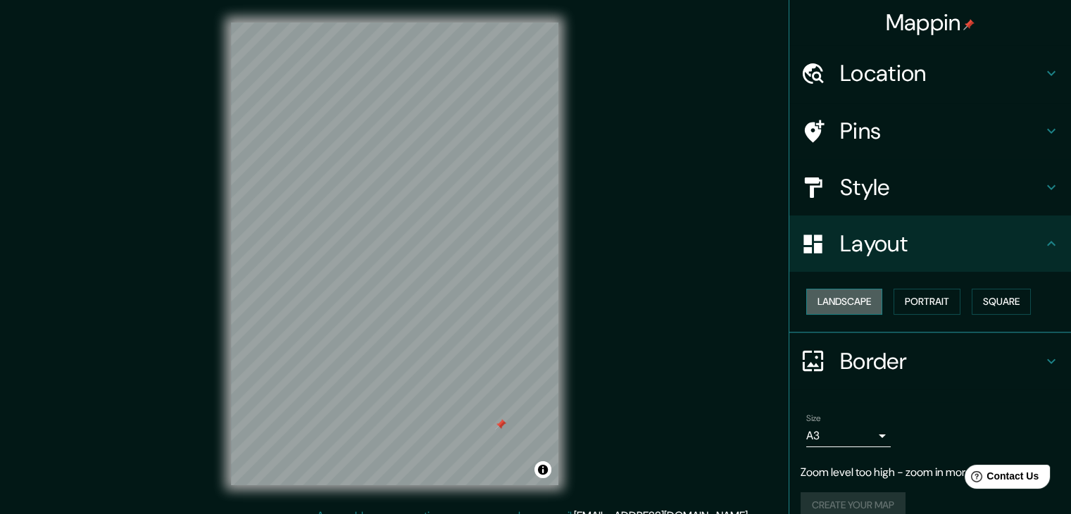
click at [836, 302] on button "Landscape" at bounding box center [844, 302] width 76 height 26
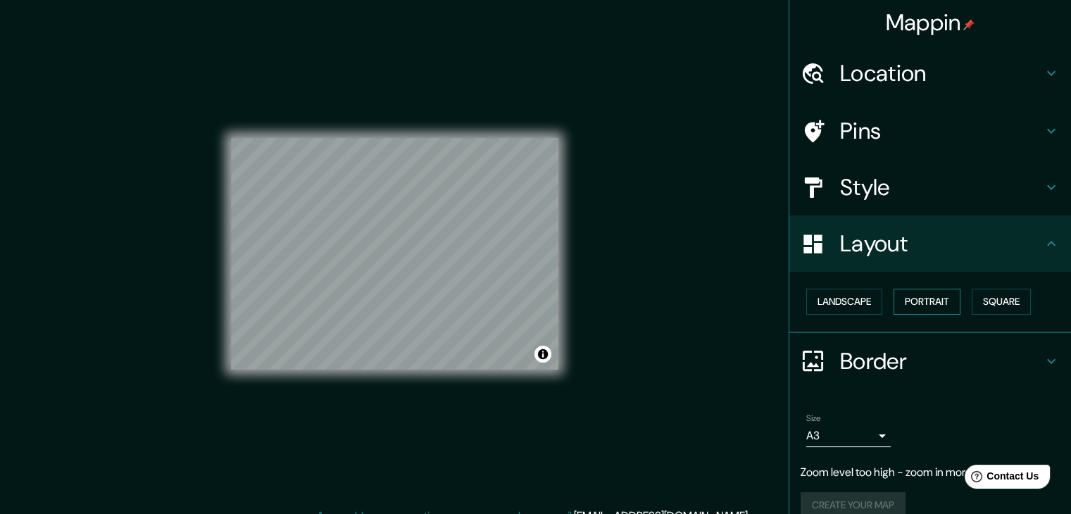
click at [893, 295] on button "Portrait" at bounding box center [926, 302] width 67 height 26
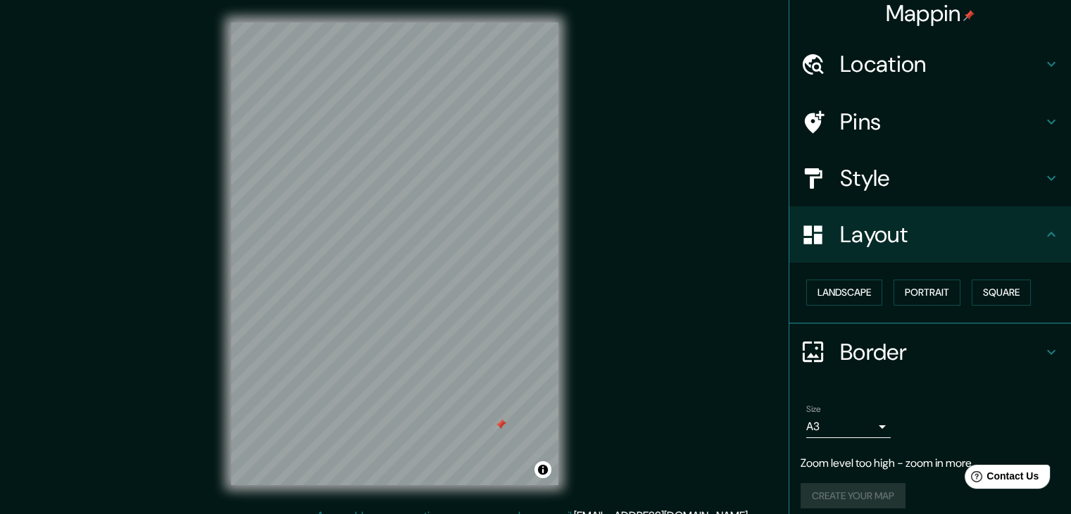
scroll to position [20, 0]
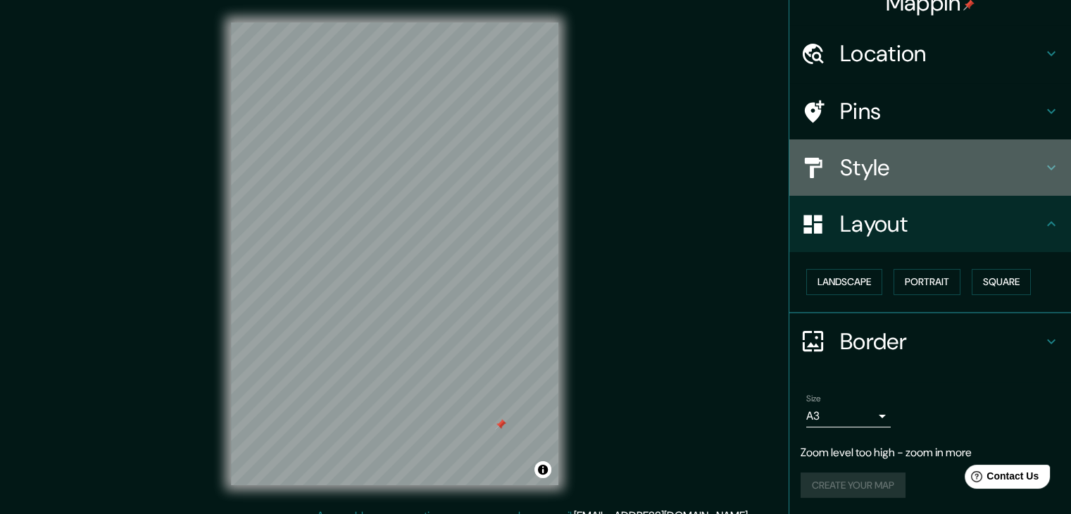
click at [912, 170] on h4 "Style" at bounding box center [941, 167] width 203 height 28
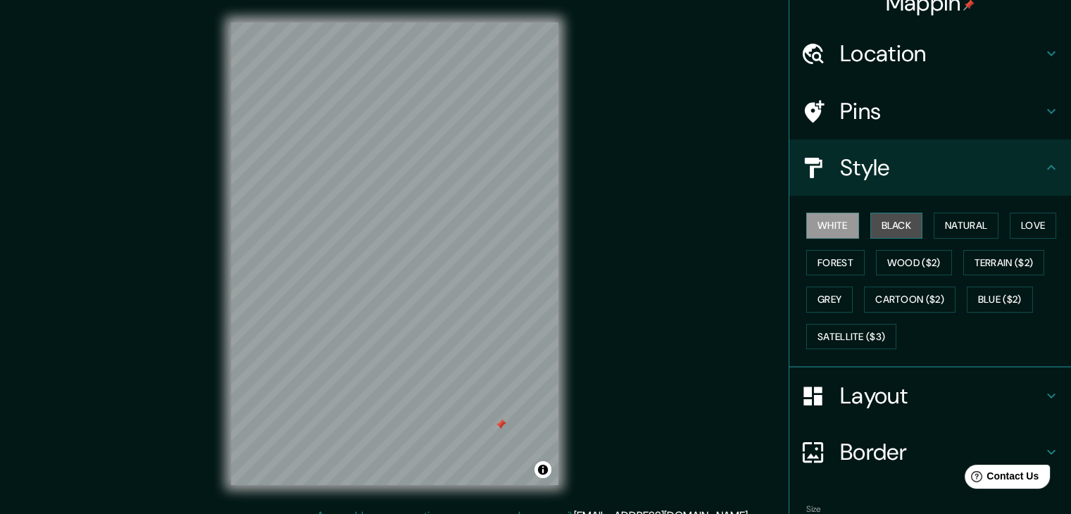
click at [889, 218] on button "Black" at bounding box center [896, 226] width 53 height 26
click at [865, 267] on div "White Black Natural Love Forest Wood ($2) Terrain ($2) Grey Cartoon ($2) Blue (…" at bounding box center [935, 281] width 270 height 148
click at [876, 259] on button "Wood ($2)" at bounding box center [914, 263] width 76 height 26
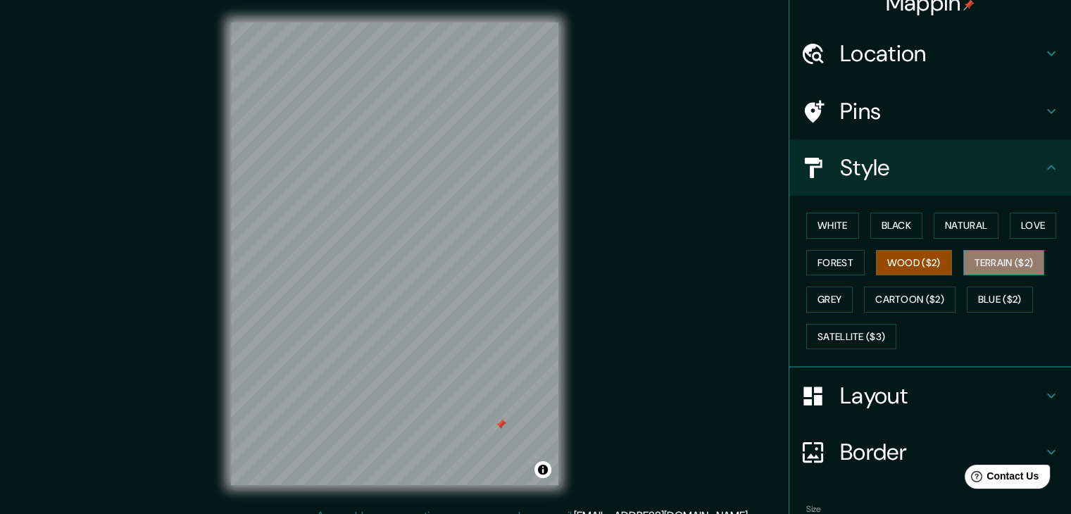
click at [1000, 265] on button "Terrain ($2)" at bounding box center [1004, 263] width 82 height 26
click at [834, 265] on button "Forest" at bounding box center [835, 263] width 58 height 26
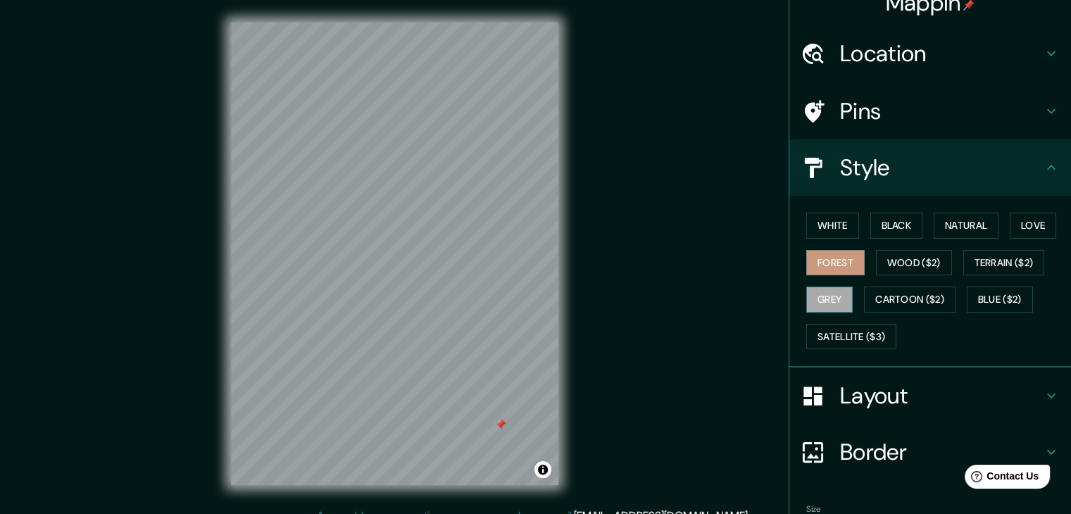
click at [819, 287] on button "Grey" at bounding box center [829, 300] width 46 height 26
drag, startPoint x: 1000, startPoint y: 282, endPoint x: 1002, endPoint y: 290, distance: 8.0
click at [1002, 285] on div "White Black Natural Love Forest Wood ($2) Terrain ($2) Grey Cartoon ($2) Blue (…" at bounding box center [935, 281] width 270 height 148
click at [1001, 291] on button "Blue ($2)" at bounding box center [1000, 300] width 66 height 26
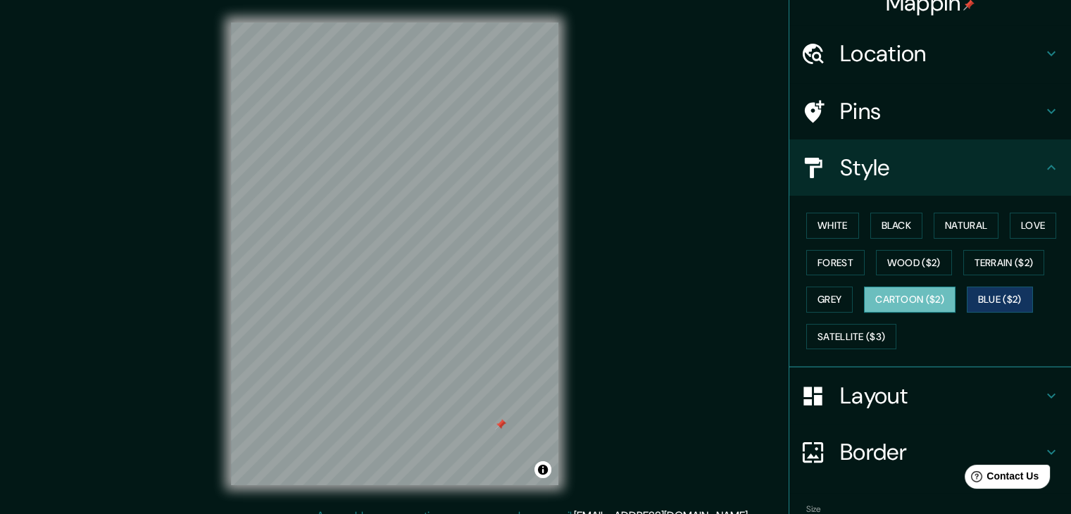
click at [938, 298] on button "Cartoon ($2)" at bounding box center [910, 300] width 92 height 26
click at [873, 336] on button "Satellite ($3)" at bounding box center [851, 337] width 90 height 26
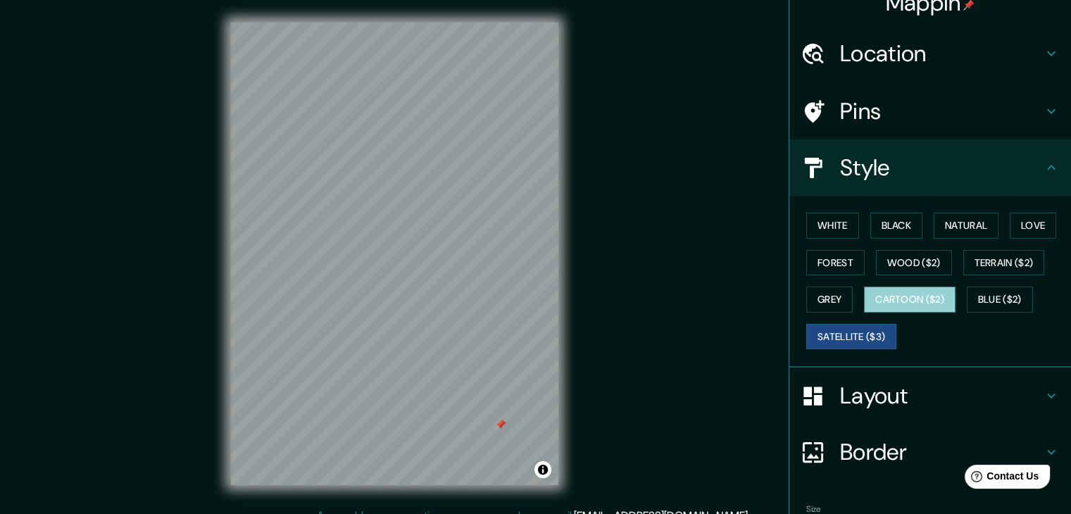
click at [886, 294] on button "Cartoon ($2)" at bounding box center [910, 300] width 92 height 26
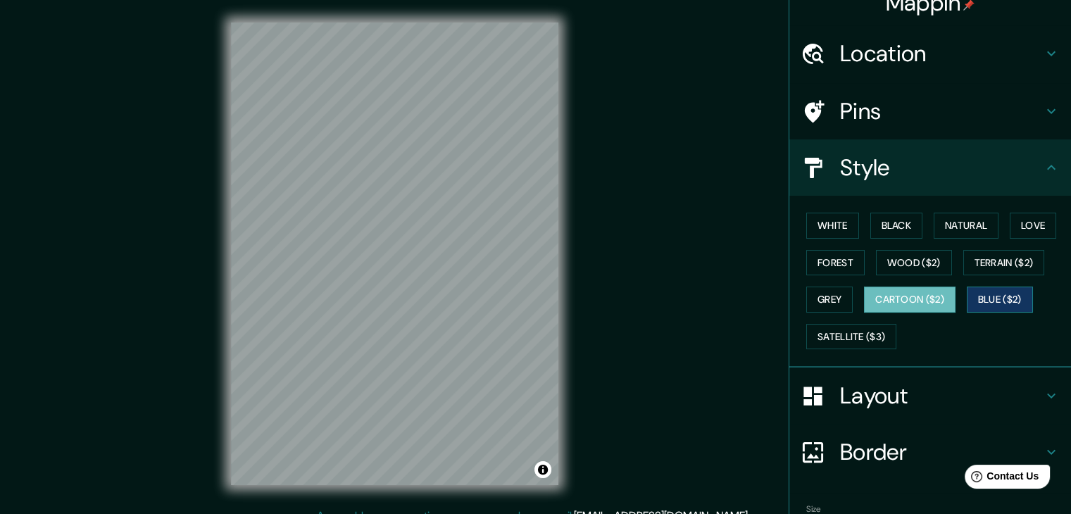
click at [981, 298] on button "Blue ($2)" at bounding box center [1000, 300] width 66 height 26
click at [879, 331] on button "Satellite ($3)" at bounding box center [851, 337] width 90 height 26
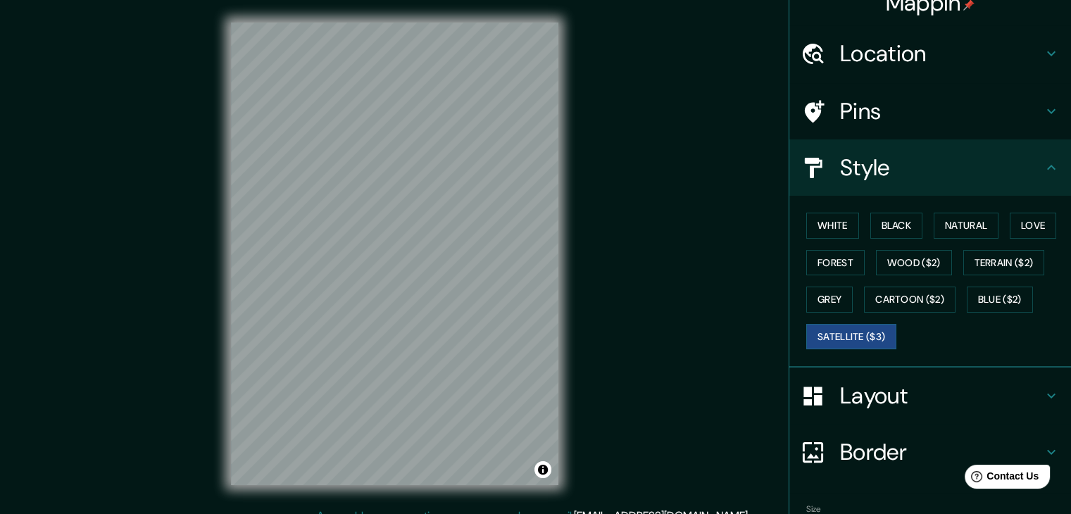
click at [850, 227] on div "White Black Natural Love Forest Wood ($2) Terrain ($2) Grey Cartoon ($2) Blue (…" at bounding box center [935, 281] width 270 height 148
click at [845, 224] on button "White" at bounding box center [832, 226] width 53 height 26
click at [862, 334] on button "Satellite ($3)" at bounding box center [851, 337] width 90 height 26
click at [931, 294] on button "Cartoon ($2)" at bounding box center [910, 300] width 92 height 26
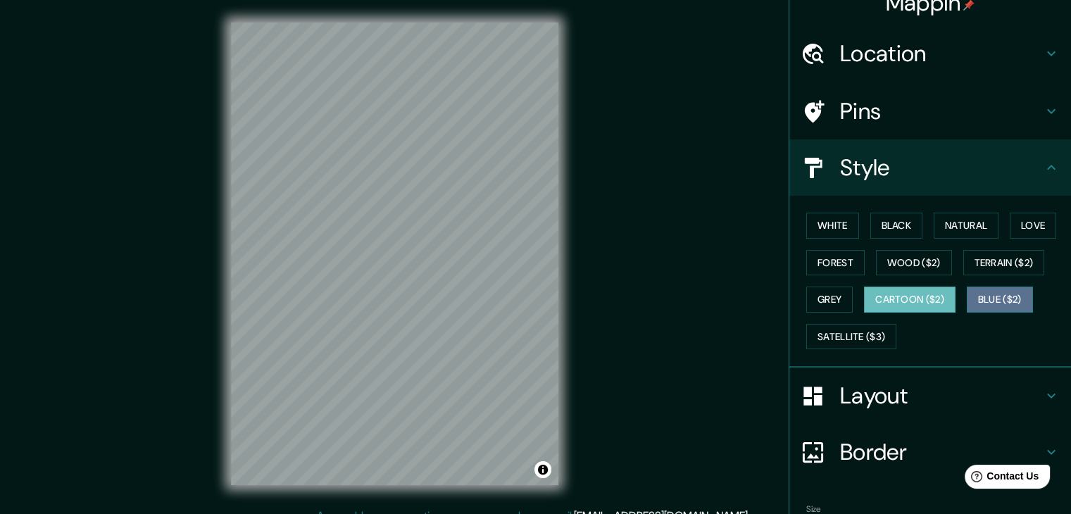
click at [969, 293] on button "Blue ($2)" at bounding box center [1000, 300] width 66 height 26
click at [936, 302] on button "Cartoon ($2)" at bounding box center [910, 300] width 92 height 26
click at [584, 116] on div "Mappin Location Rabat-Salé-Kénitra, Maroc Pins Style White Black Natural Love F…" at bounding box center [535, 265] width 1071 height 530
click at [806, 220] on button "White" at bounding box center [832, 226] width 53 height 26
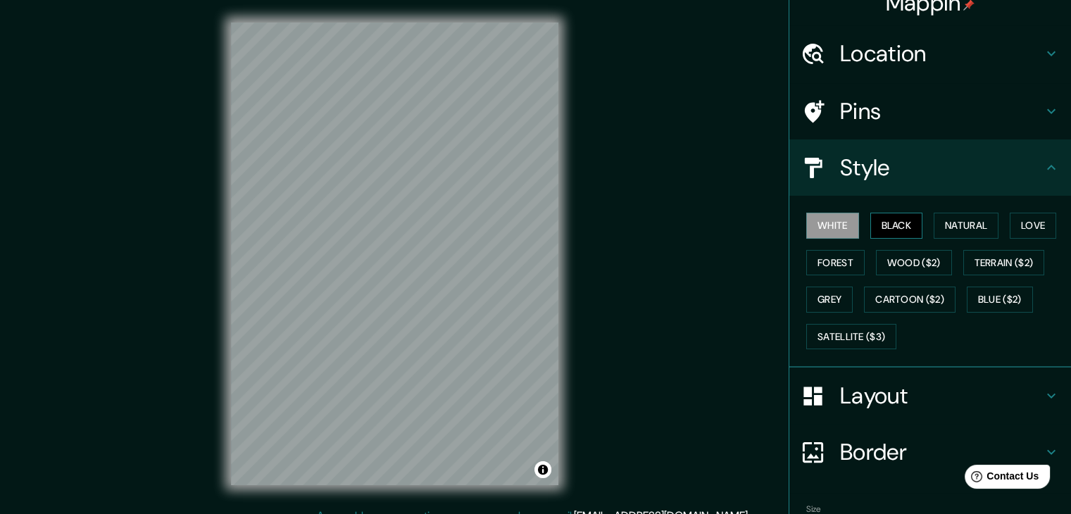
click at [887, 228] on button "Black" at bounding box center [896, 226] width 53 height 26
click at [943, 226] on button "Natural" at bounding box center [966, 226] width 65 height 26
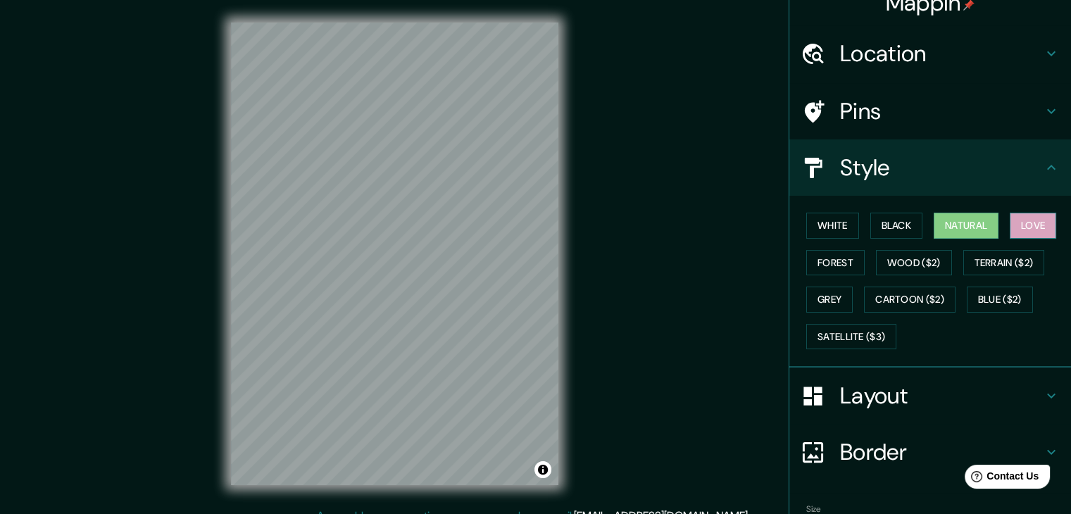
click at [1017, 228] on button "Love" at bounding box center [1033, 226] width 46 height 26
click at [831, 263] on button "Forest" at bounding box center [835, 263] width 58 height 26
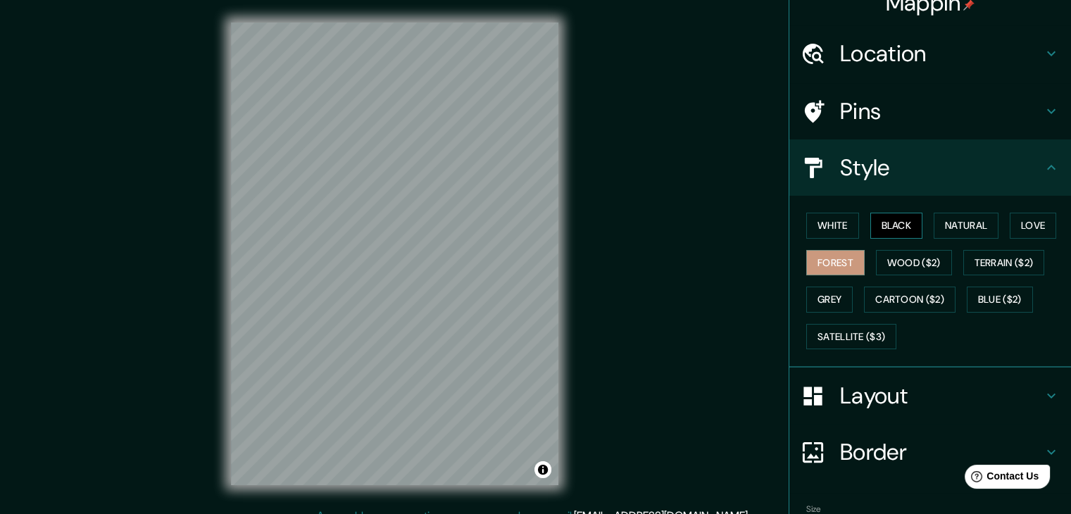
click at [874, 232] on button "Black" at bounding box center [896, 226] width 53 height 26
click at [824, 256] on button "Forest" at bounding box center [835, 263] width 58 height 26
click at [1031, 228] on button "Love" at bounding box center [1033, 226] width 46 height 26
click at [828, 265] on button "Forest" at bounding box center [835, 263] width 58 height 26
click at [991, 226] on button "Natural" at bounding box center [966, 226] width 65 height 26
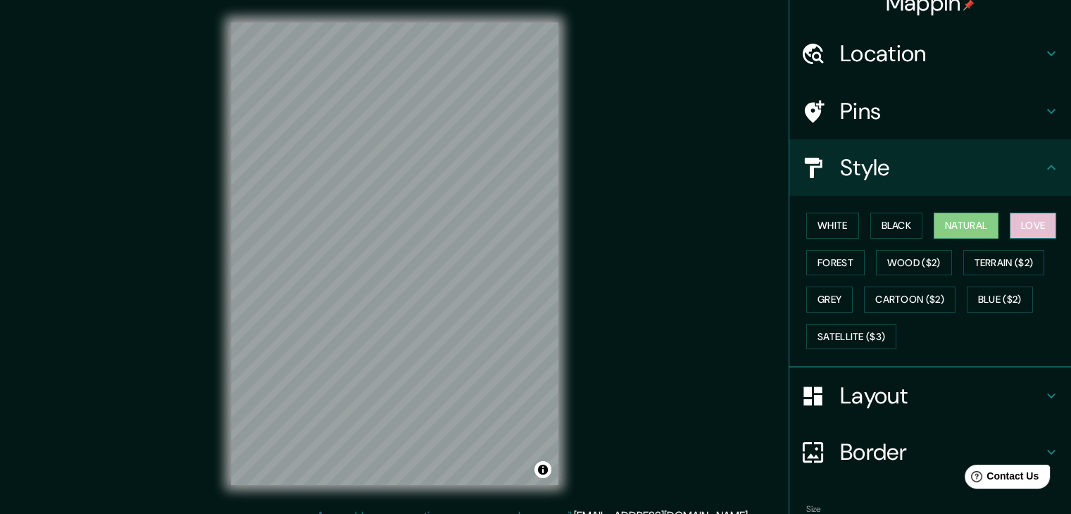
click at [1022, 220] on button "Love" at bounding box center [1033, 226] width 46 height 26
click at [972, 225] on button "Natural" at bounding box center [966, 226] width 65 height 26
click at [1020, 220] on button "Love" at bounding box center [1033, 226] width 46 height 26
click at [934, 226] on button "Natural" at bounding box center [966, 226] width 65 height 26
drag, startPoint x: 827, startPoint y: 234, endPoint x: 819, endPoint y: 230, distance: 9.2
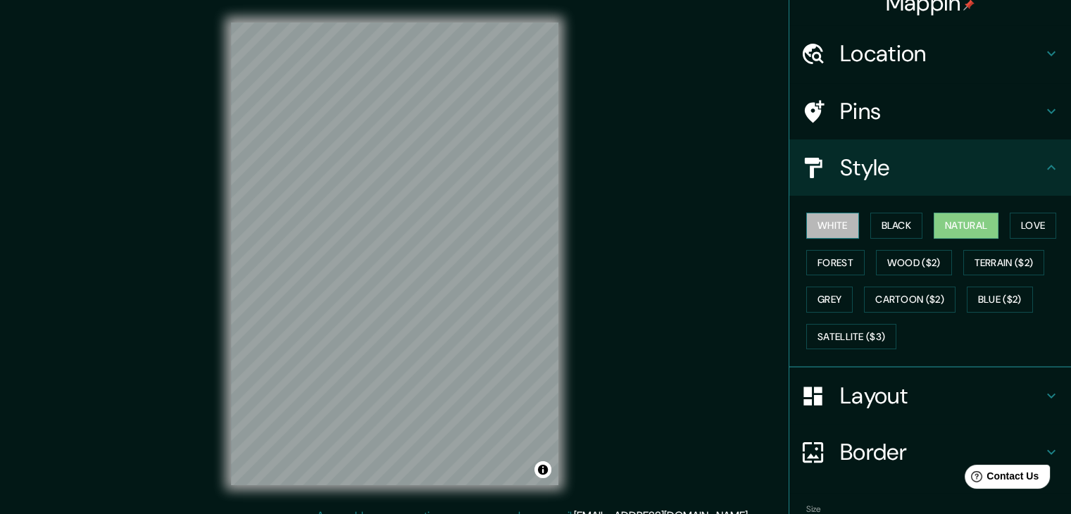
click at [826, 234] on button "White" at bounding box center [832, 226] width 53 height 26
click at [883, 214] on button "Black" at bounding box center [896, 226] width 53 height 26
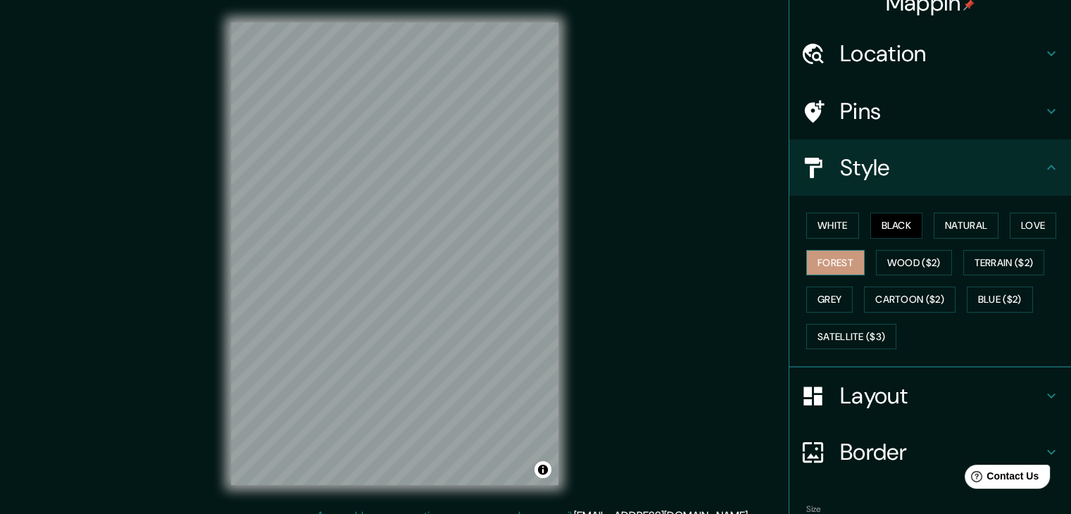
click at [842, 254] on button "Forest" at bounding box center [835, 263] width 58 height 26
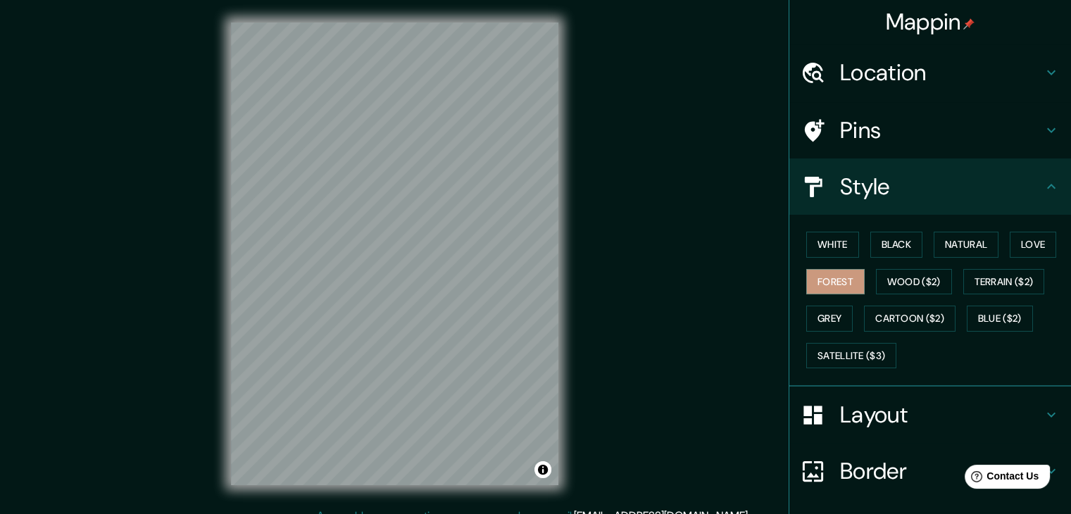
scroll to position [0, 0]
click at [900, 319] on button "Cartoon ($2)" at bounding box center [910, 319] width 92 height 26
